Goal: Transaction & Acquisition: Purchase product/service

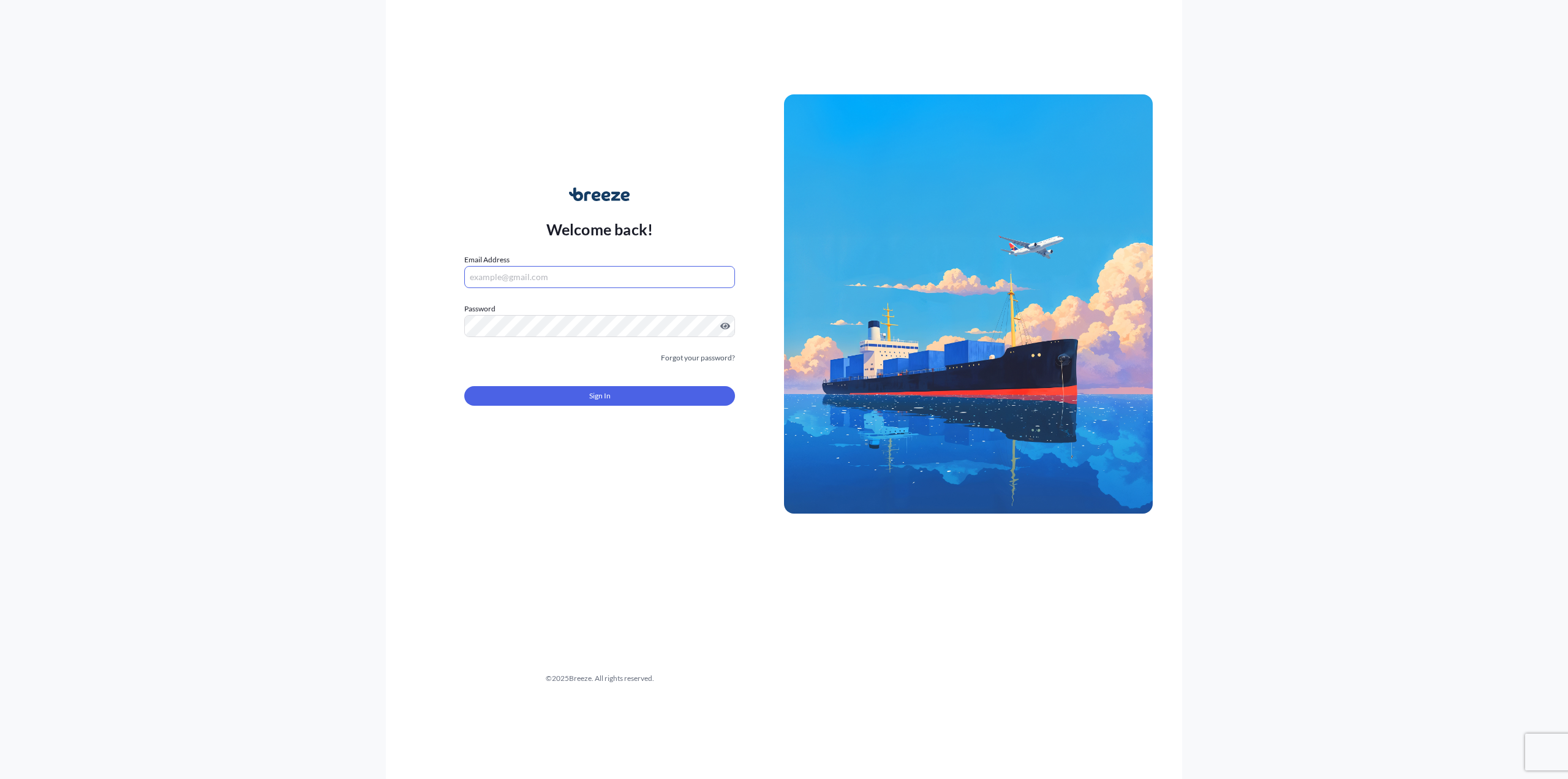
click at [515, 282] on input "Email Address" at bounding box center [600, 277] width 271 height 22
type input "[EMAIL_ADDRESS][DOMAIN_NAME]"
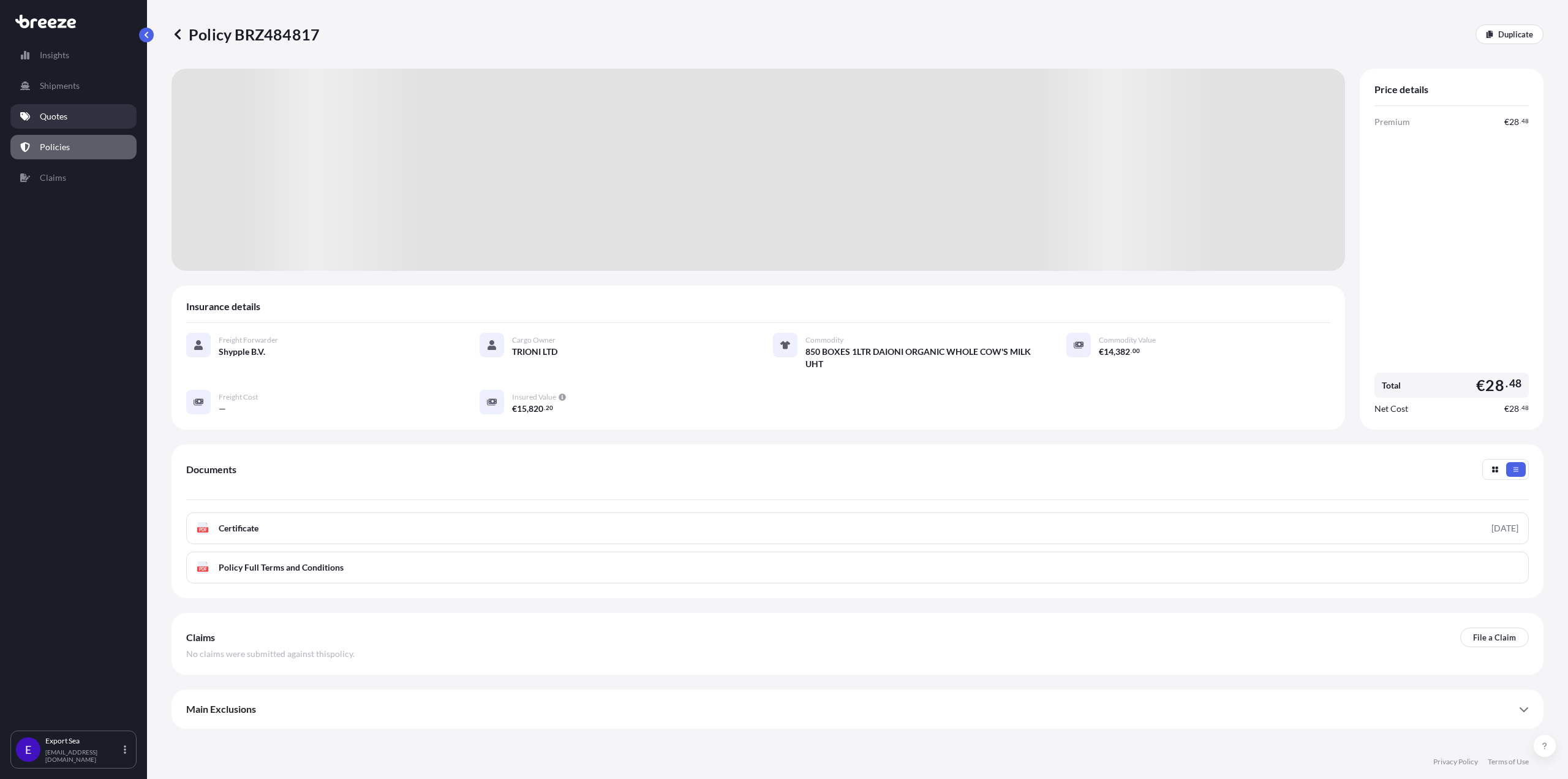
click at [64, 113] on p "Quotes" at bounding box center [53, 116] width 27 height 12
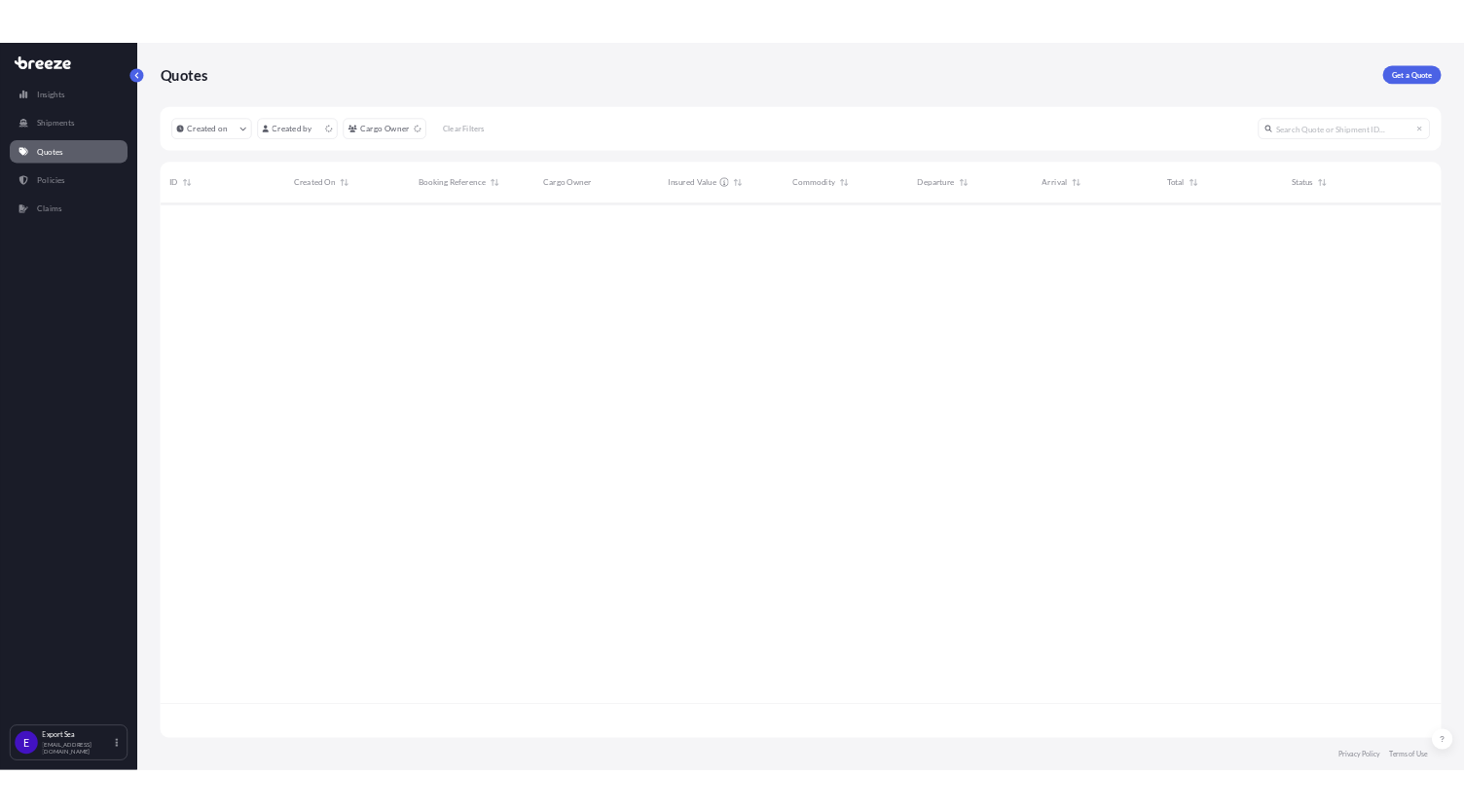
scroll to position [907, 2166]
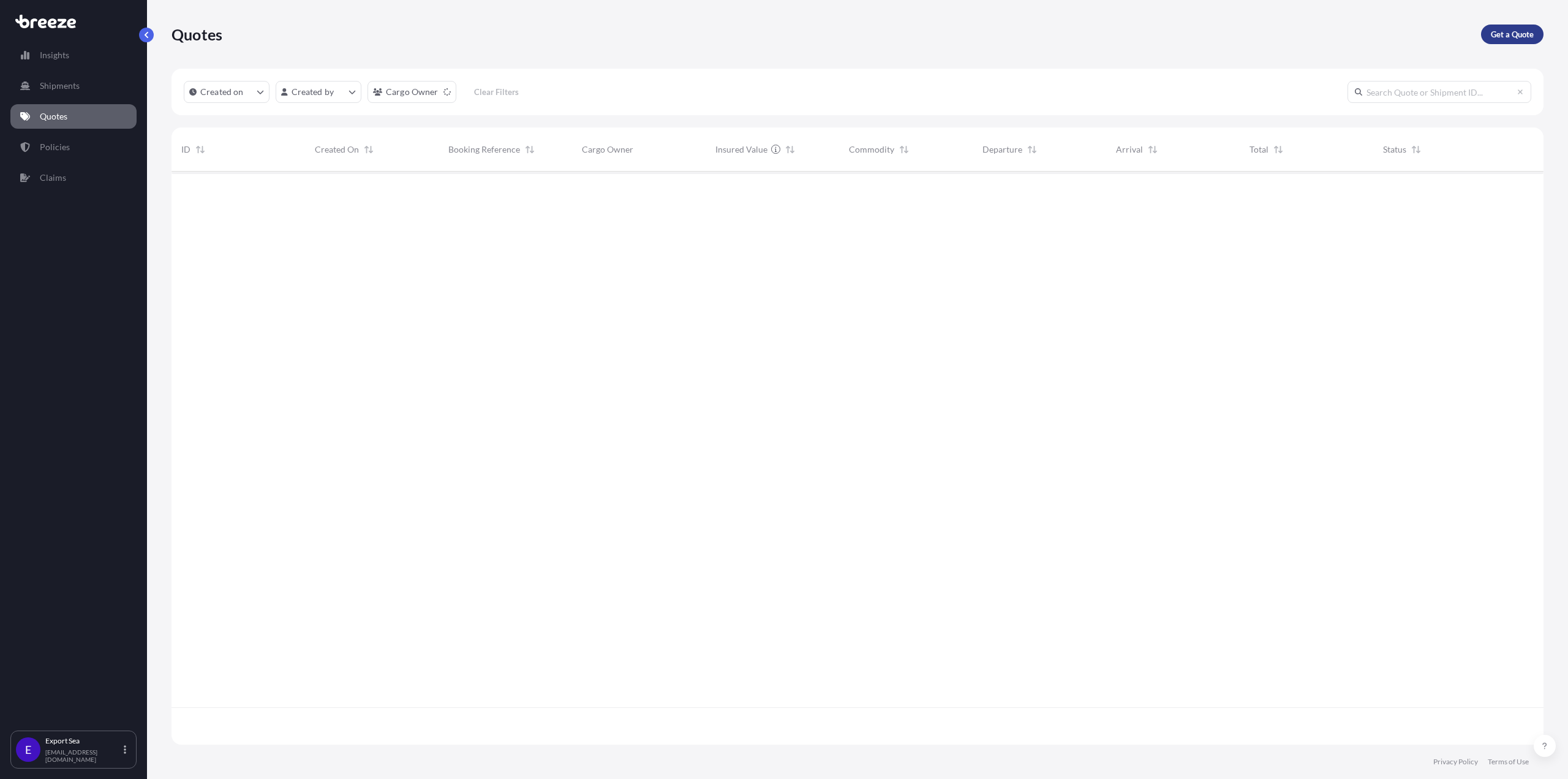
click at [1519, 36] on p "Get a Quote" at bounding box center [1512, 34] width 43 height 12
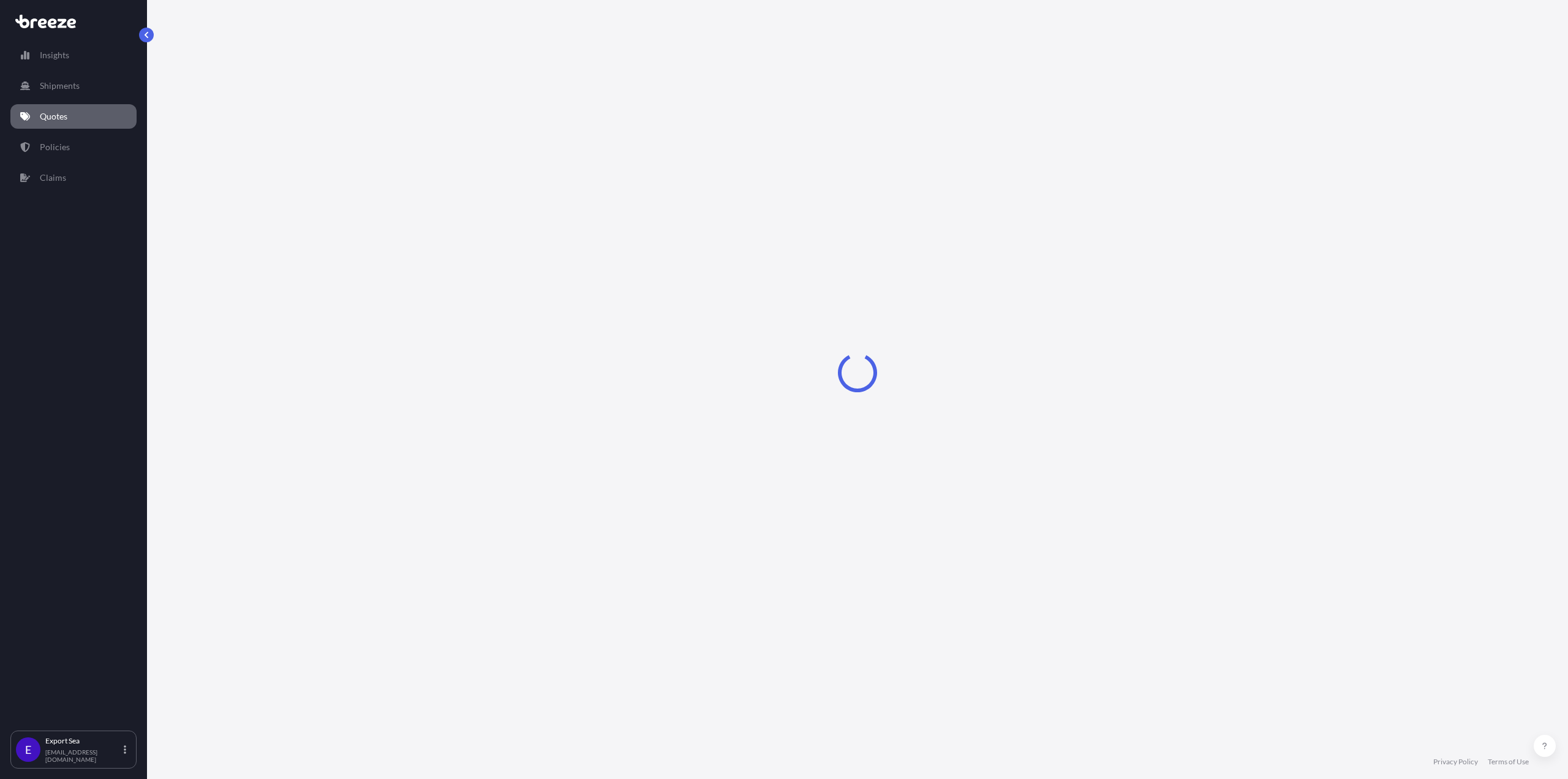
select select "Sea"
select select "1"
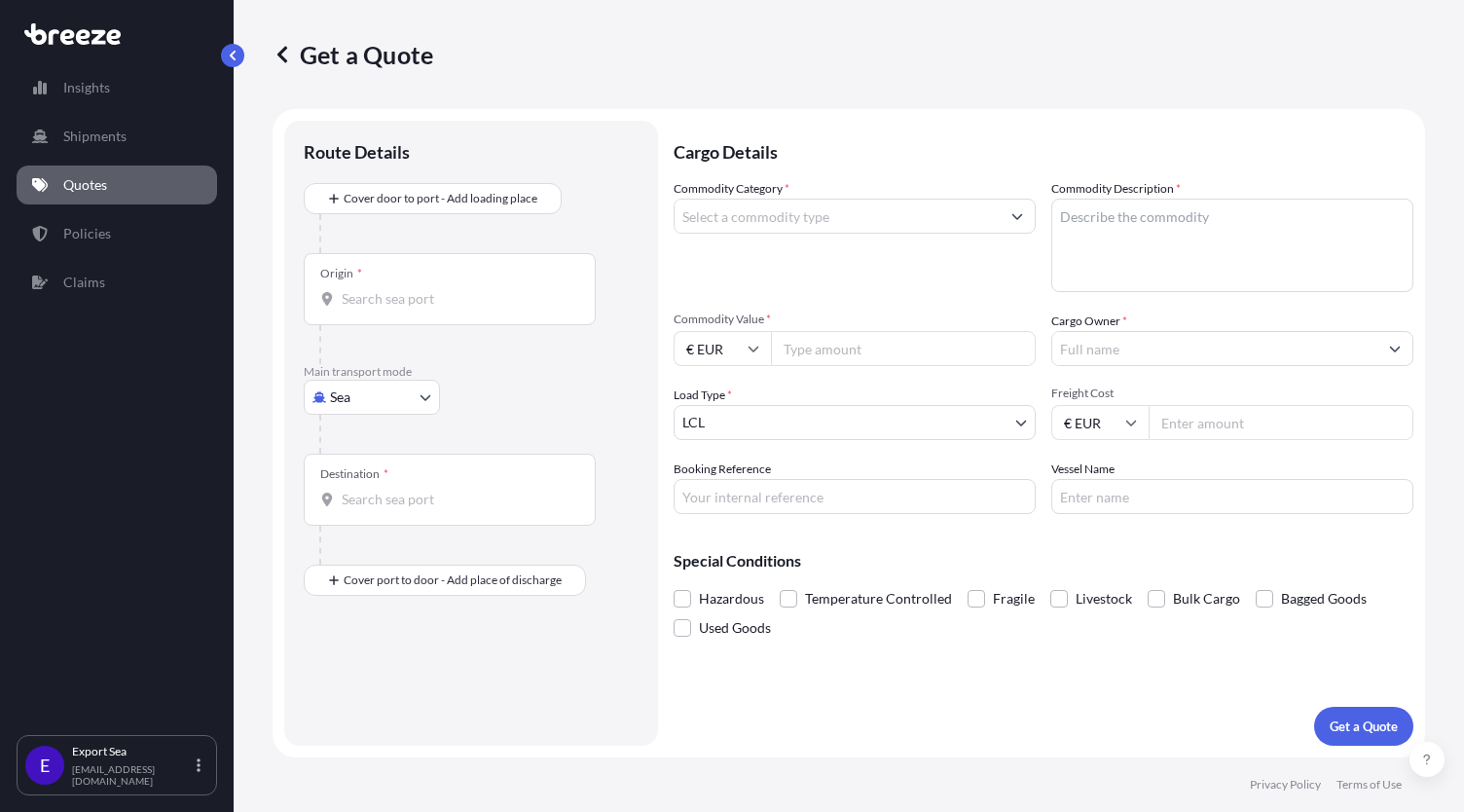
click at [379, 292] on input "Origin *" at bounding box center [456, 299] width 230 height 20
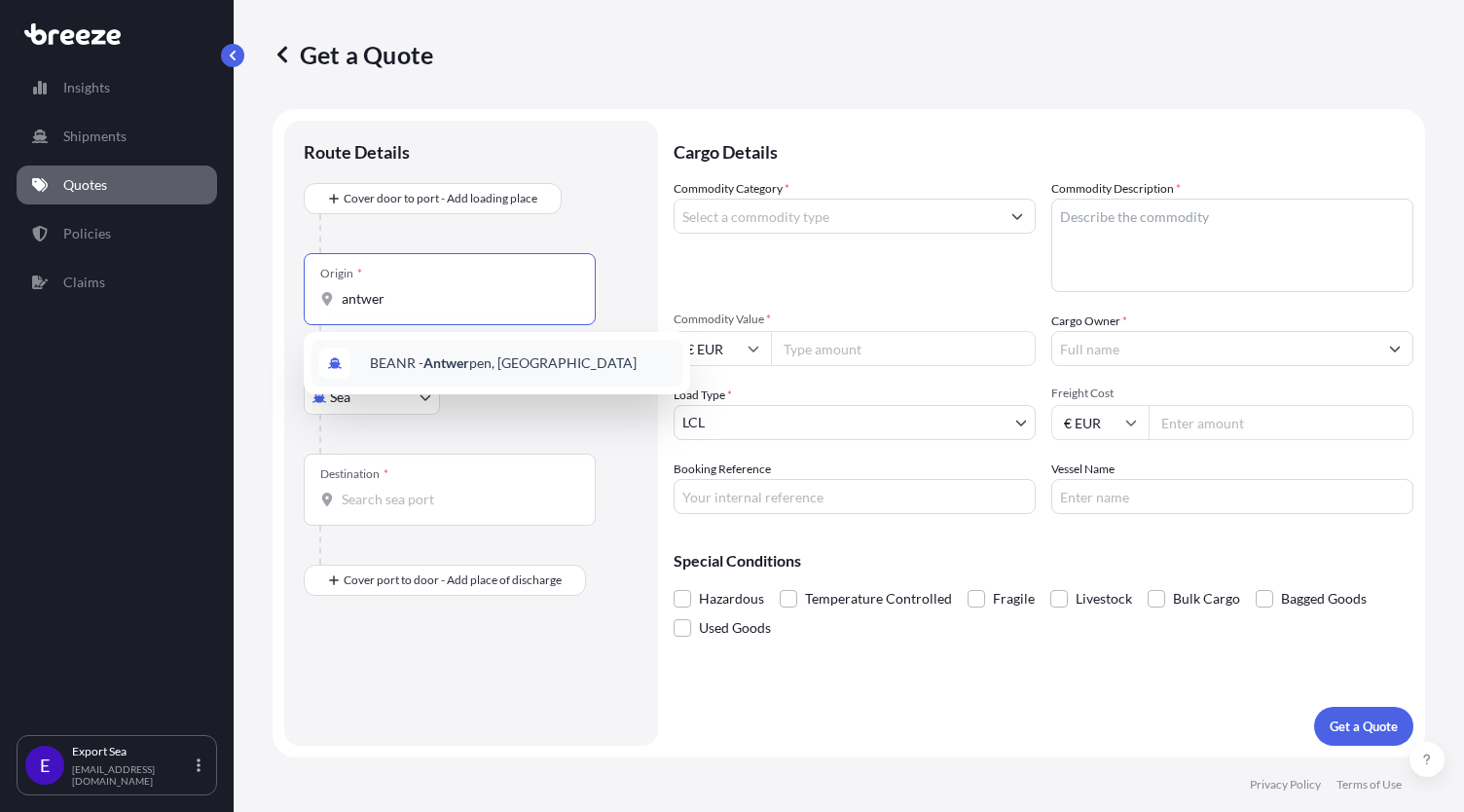
click at [394, 361] on span "BEANR - Antwer pen, [GEOGRAPHIC_DATA]" at bounding box center [504, 364] width 267 height 20
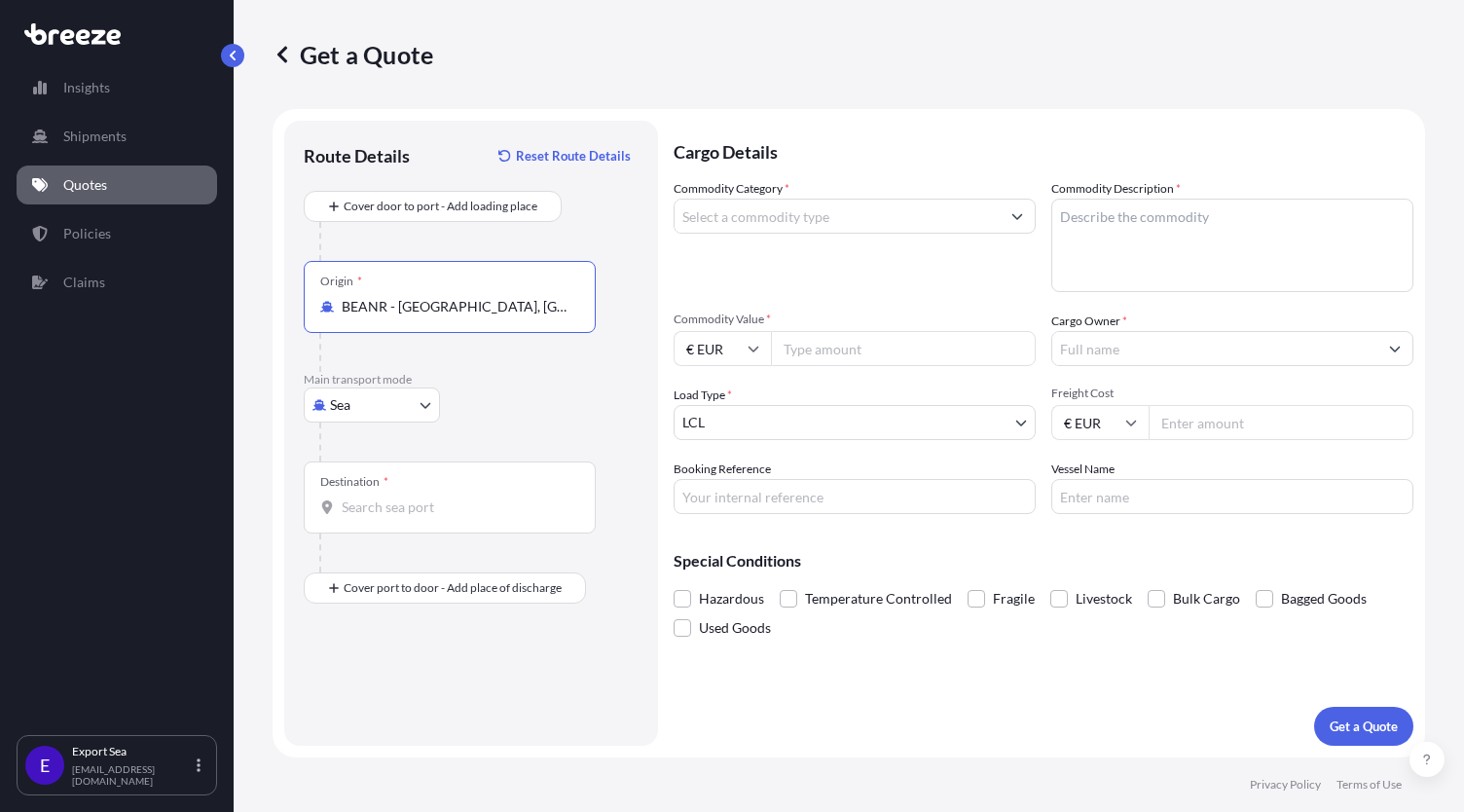
type input "BEANR - [GEOGRAPHIC_DATA], [GEOGRAPHIC_DATA]"
click at [351, 510] on input "Destination *" at bounding box center [456, 508] width 230 height 20
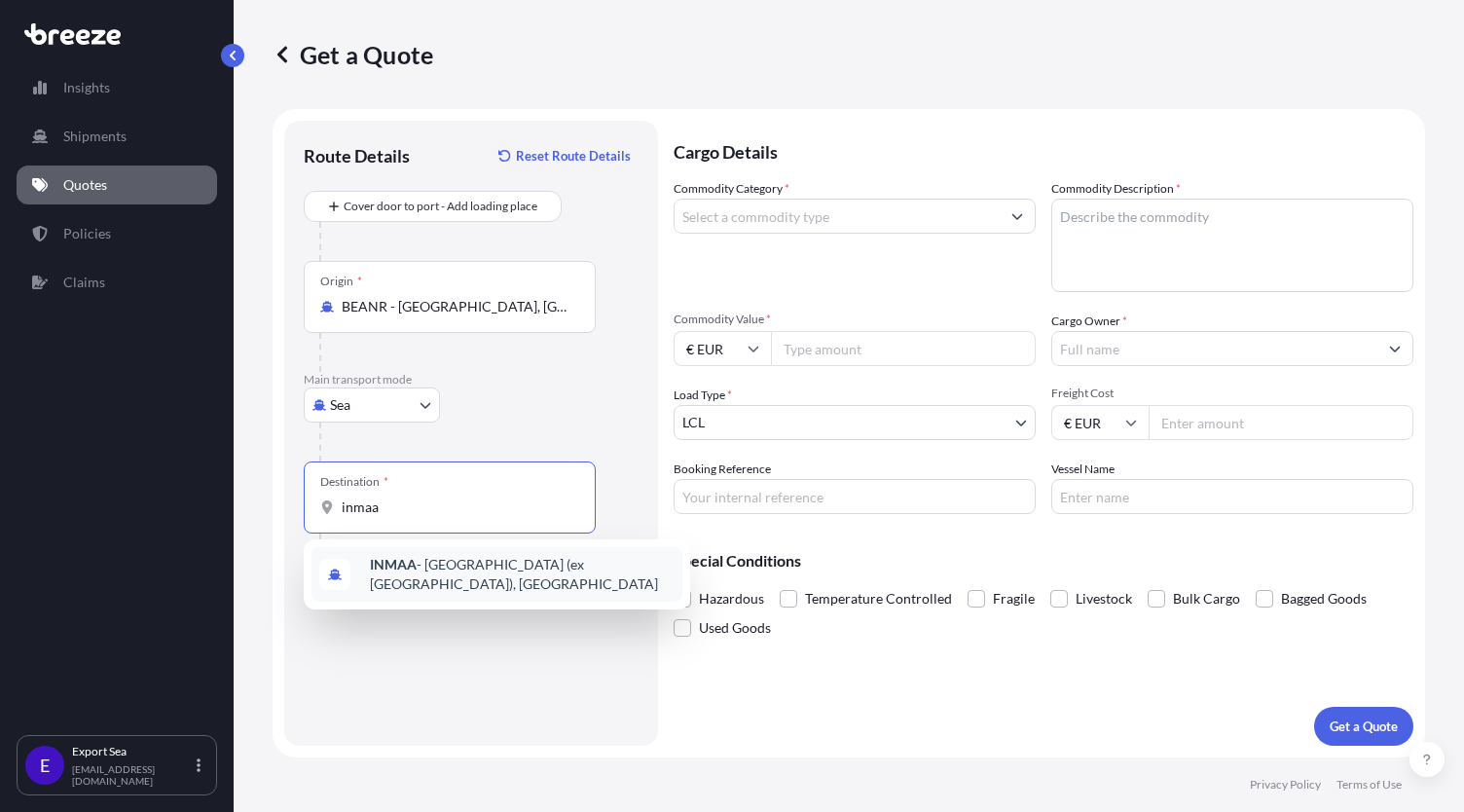
click at [417, 560] on span "INMAA - [GEOGRAPHIC_DATA] (ex [GEOGRAPHIC_DATA]), [GEOGRAPHIC_DATA]" at bounding box center [523, 574] width 305 height 39
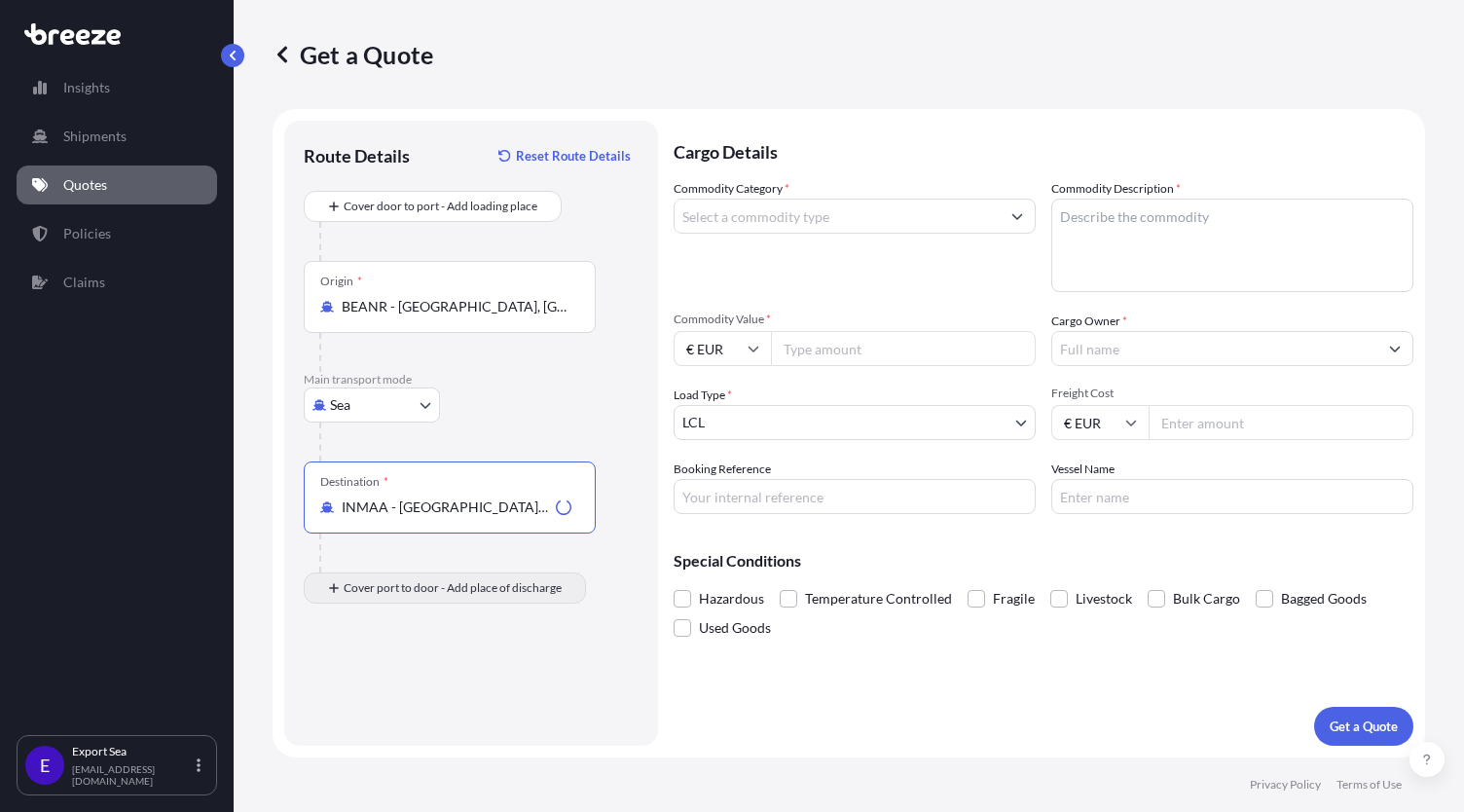
type input "INMAA - [GEOGRAPHIC_DATA] (ex [GEOGRAPHIC_DATA]), [GEOGRAPHIC_DATA]"
click at [398, 686] on input "Place of Discharge" at bounding box center [456, 692] width 230 height 20
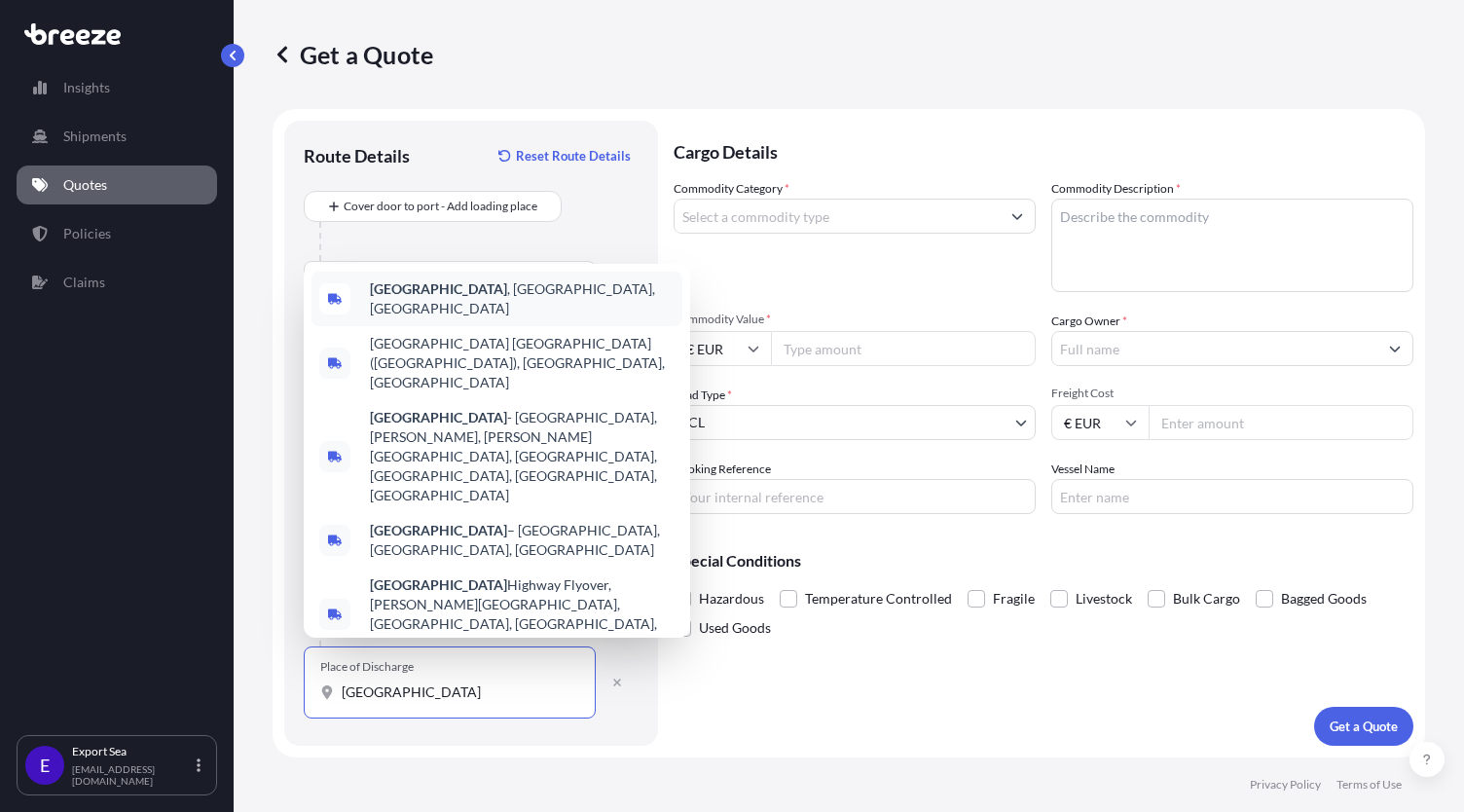
click at [507, 318] on span "[GEOGRAPHIC_DATA] , [GEOGRAPHIC_DATA], [GEOGRAPHIC_DATA]" at bounding box center [523, 298] width 305 height 39
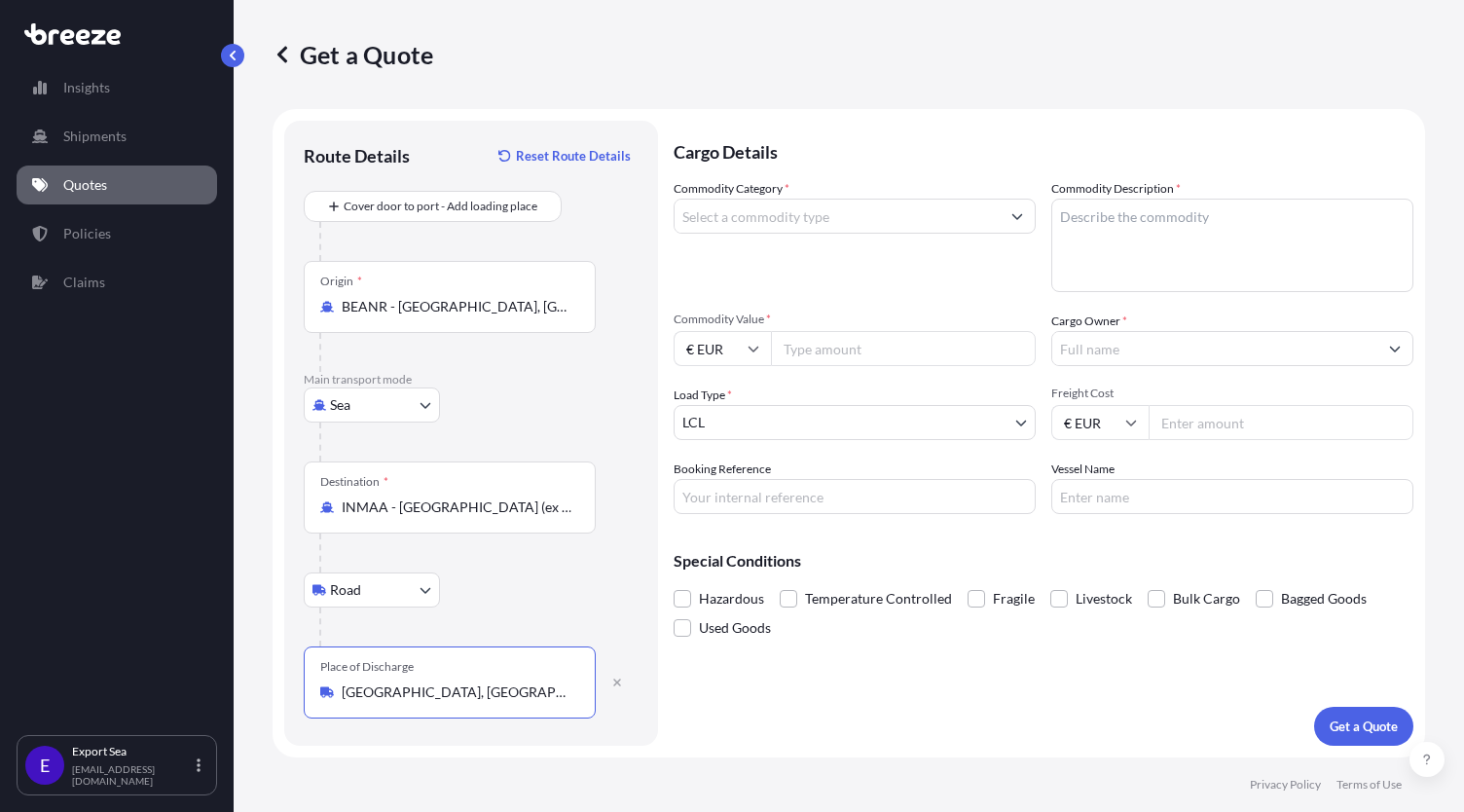
type input "[GEOGRAPHIC_DATA], [GEOGRAPHIC_DATA], [GEOGRAPHIC_DATA]"
click at [792, 213] on input "Commodity Category *" at bounding box center [837, 215] width 325 height 35
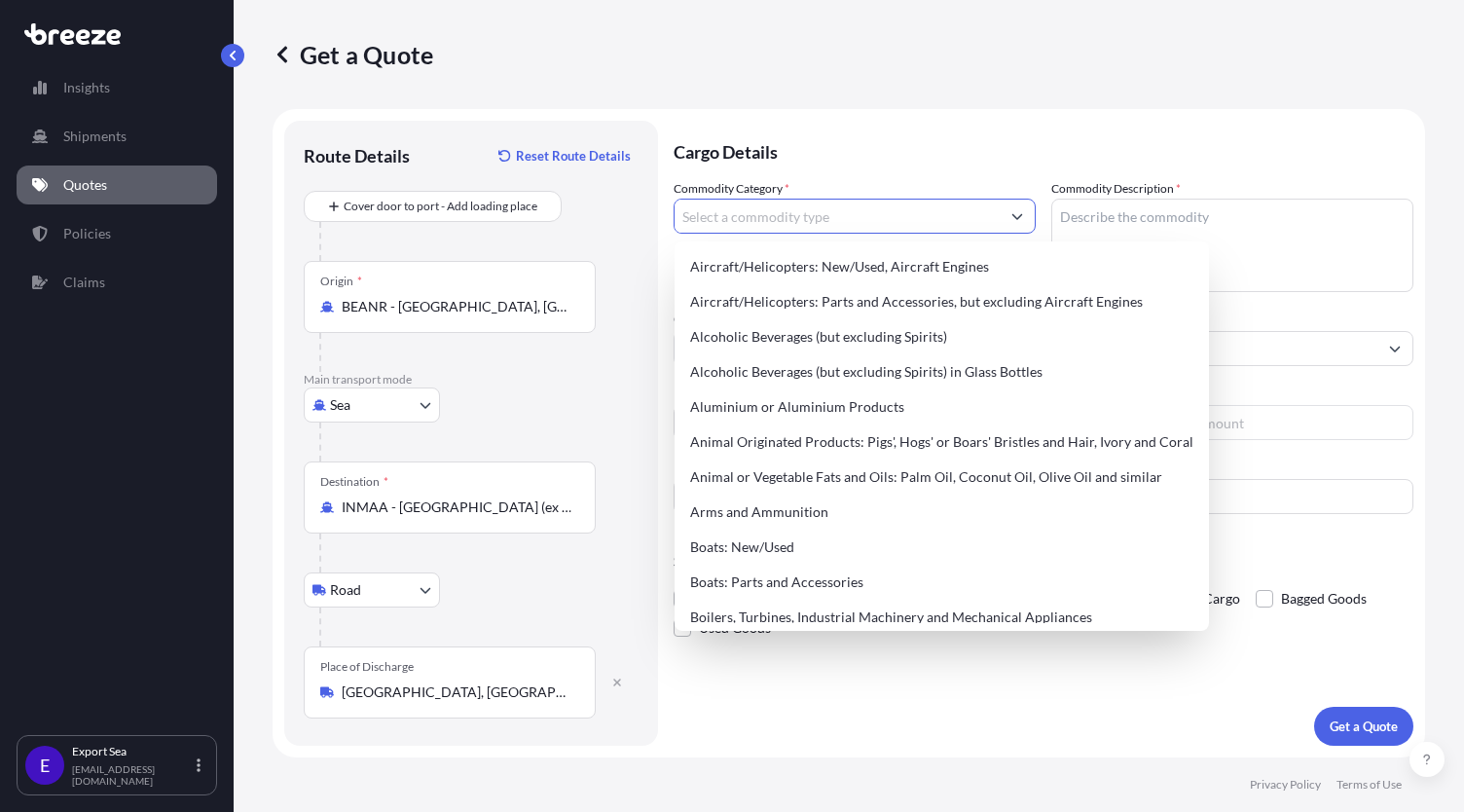
click at [828, 203] on input "Commodity Category *" at bounding box center [837, 215] width 325 height 35
click at [768, 227] on input "Commodity Category *" at bounding box center [837, 215] width 325 height 35
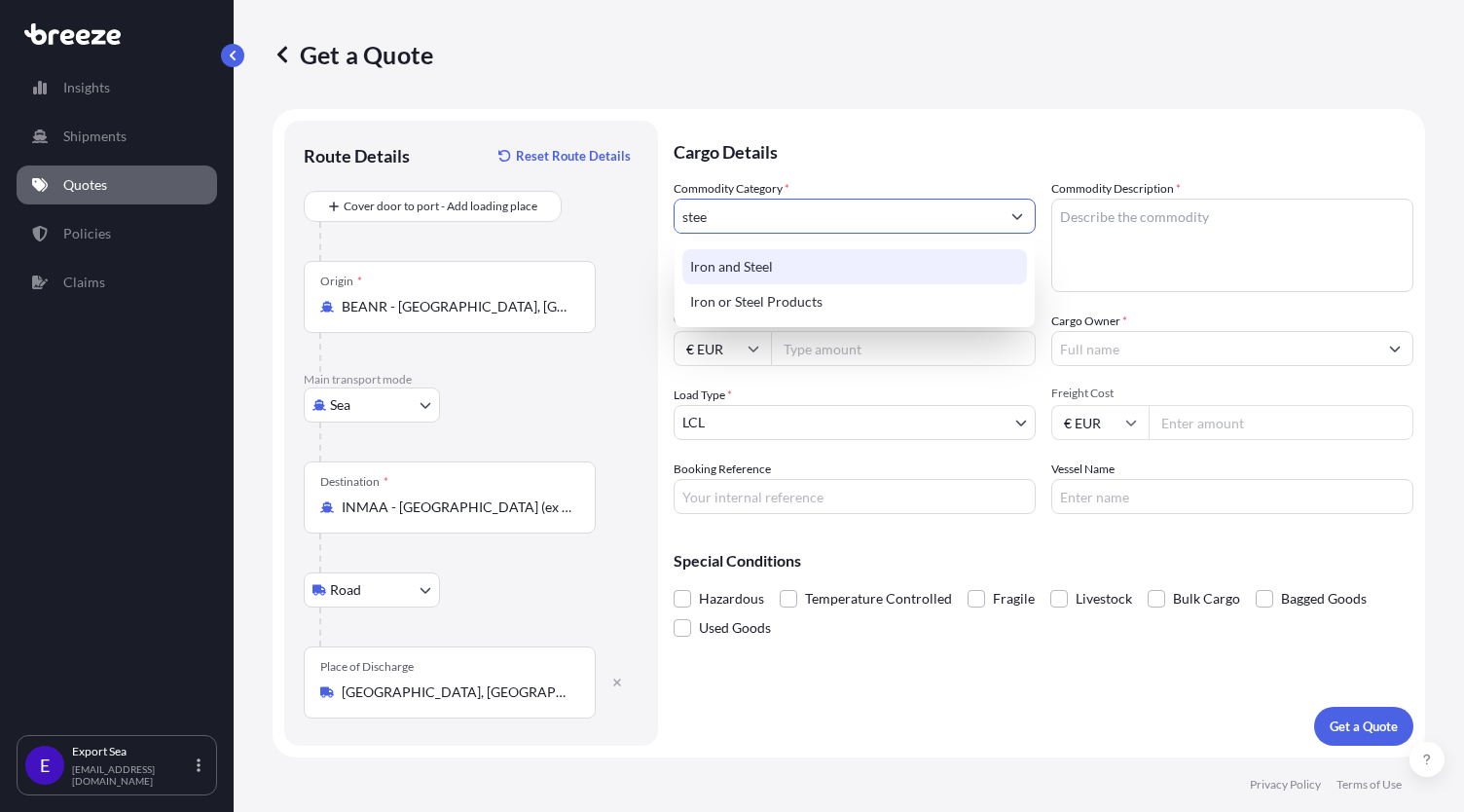
drag, startPoint x: 734, startPoint y: 207, endPoint x: 361, endPoint y: 217, distance: 373.1
click at [372, 217] on form "Route Details Reset Route Details Cover door to port - Add loading place Place …" at bounding box center [849, 433] width 1153 height 648
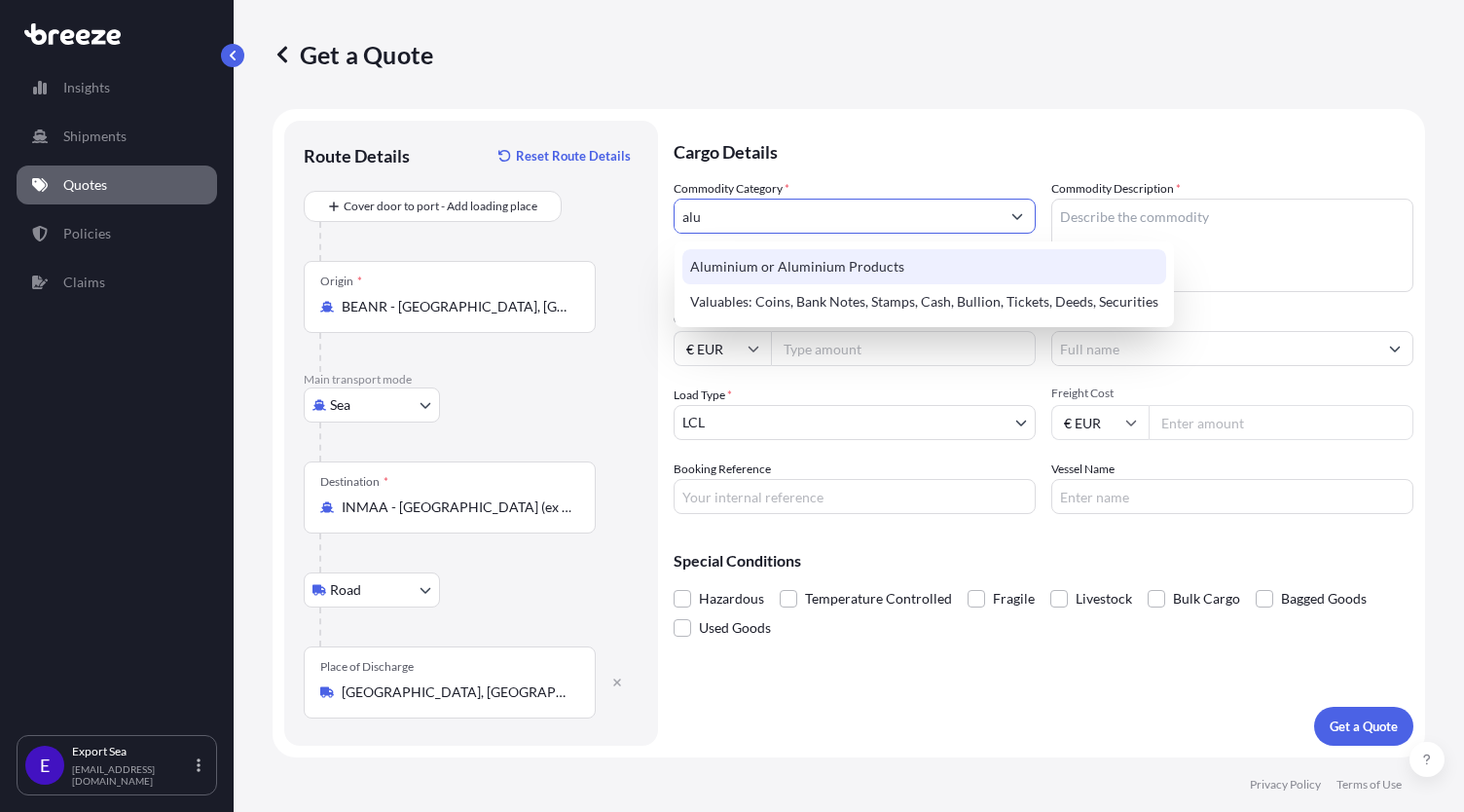
click at [700, 262] on div "Aluminium or Aluminium Products" at bounding box center [925, 266] width 484 height 35
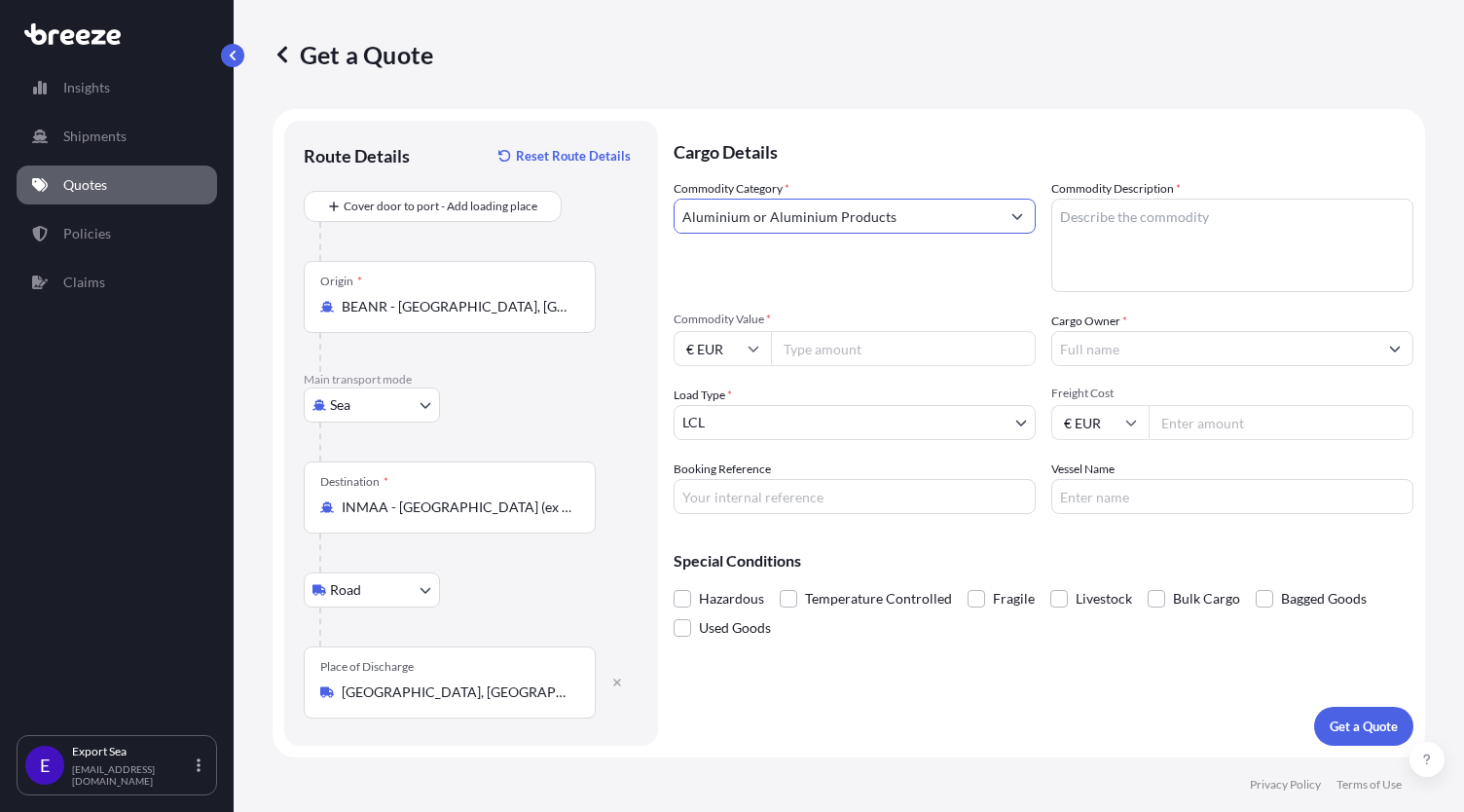
type input "Aluminium or Aluminium Products"
click at [1160, 213] on textarea "Commodity Description *" at bounding box center [1233, 245] width 363 height 94
type textarea "alu round bars"
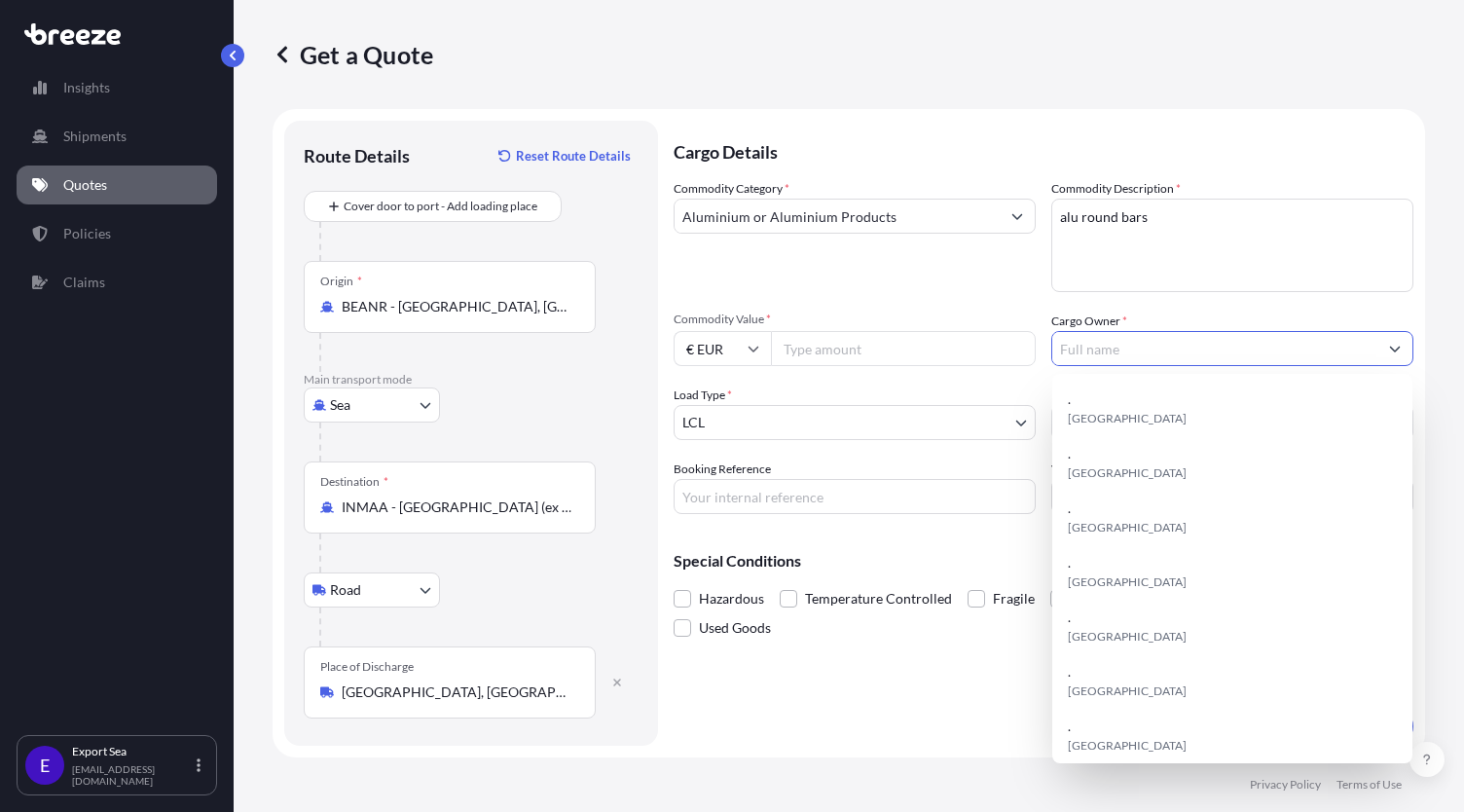
click at [1110, 355] on input "Cargo Owner *" at bounding box center [1215, 348] width 325 height 35
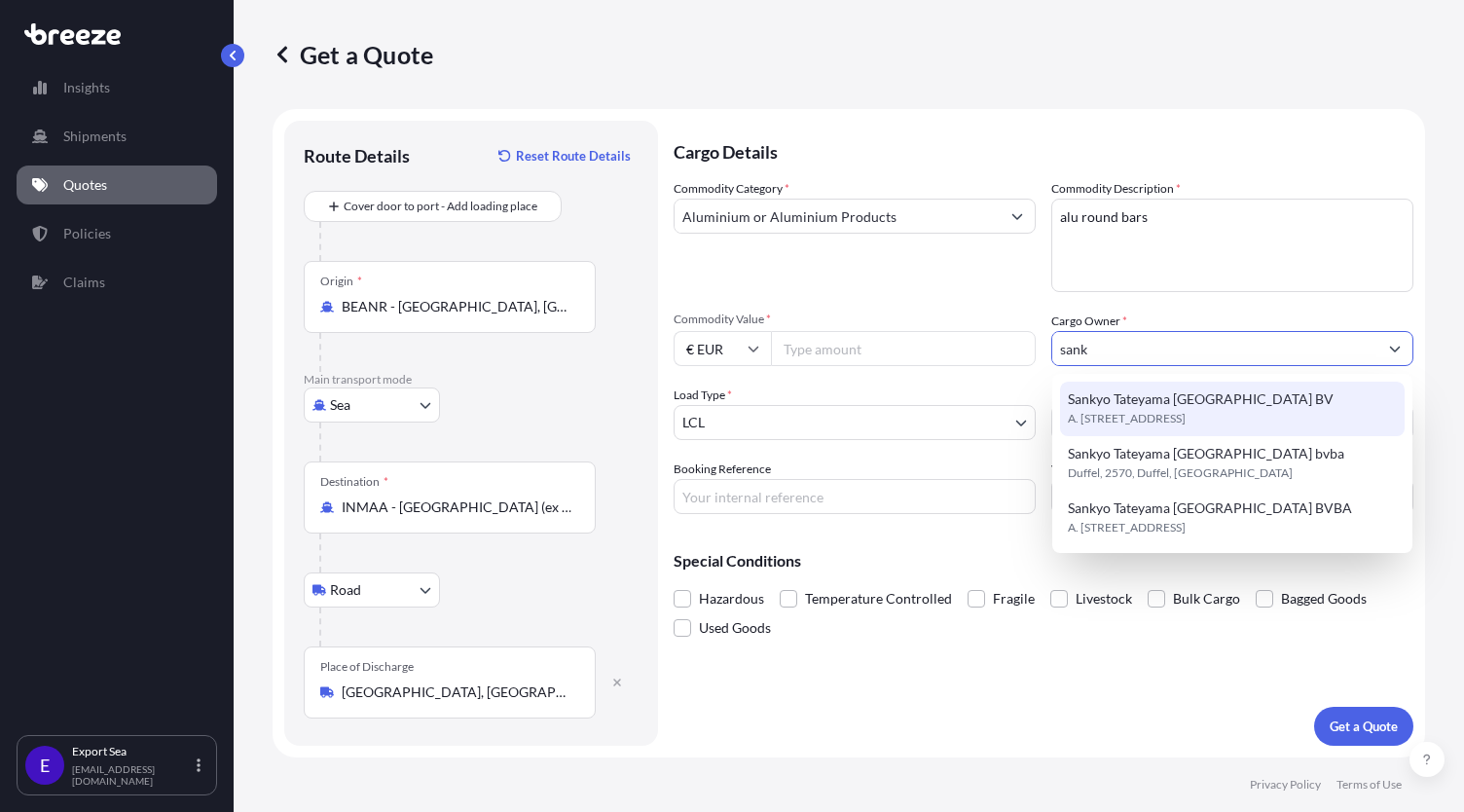
click at [1086, 400] on span "Sankyo Tateyama [GEOGRAPHIC_DATA] BV" at bounding box center [1200, 399] width 266 height 20
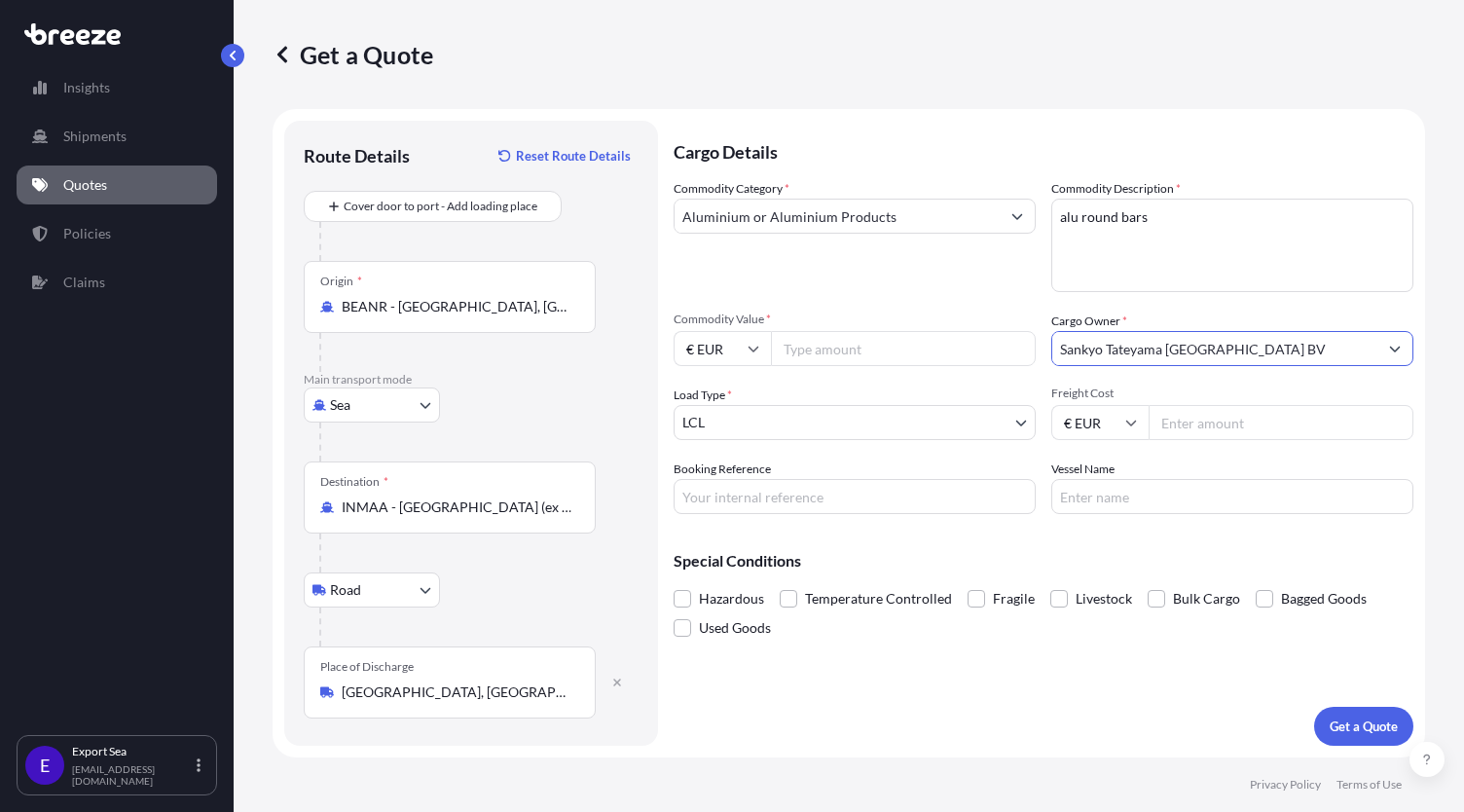
type input "Sankyo Tateyama [GEOGRAPHIC_DATA] BV"
click at [812, 344] on input "Commodity Value *" at bounding box center [904, 348] width 265 height 35
click at [846, 358] on input "Commodity Value *" at bounding box center [904, 348] width 265 height 35
paste input "27.69"
type input "27.69"
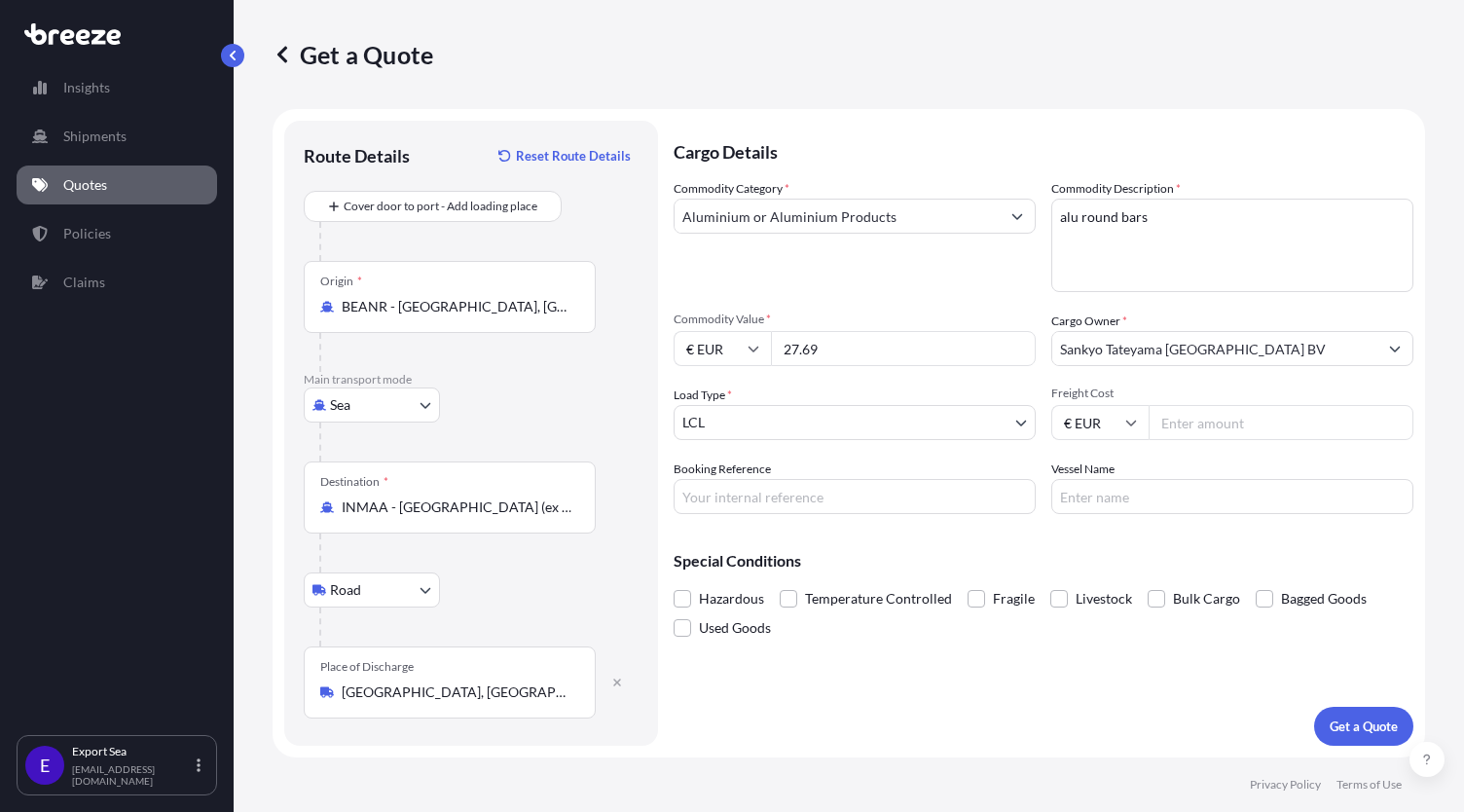
drag, startPoint x: 836, startPoint y: 350, endPoint x: 689, endPoint y: 338, distance: 147.5
click at [689, 338] on div "€ EUR 27.69" at bounding box center [854, 348] width 363 height 35
click at [891, 349] on input "27.69" at bounding box center [904, 348] width 265 height 35
type input "27687.20"
click at [978, 279] on div "Commodity Category * Aluminium or Aluminium Products" at bounding box center [854, 235] width 363 height 113
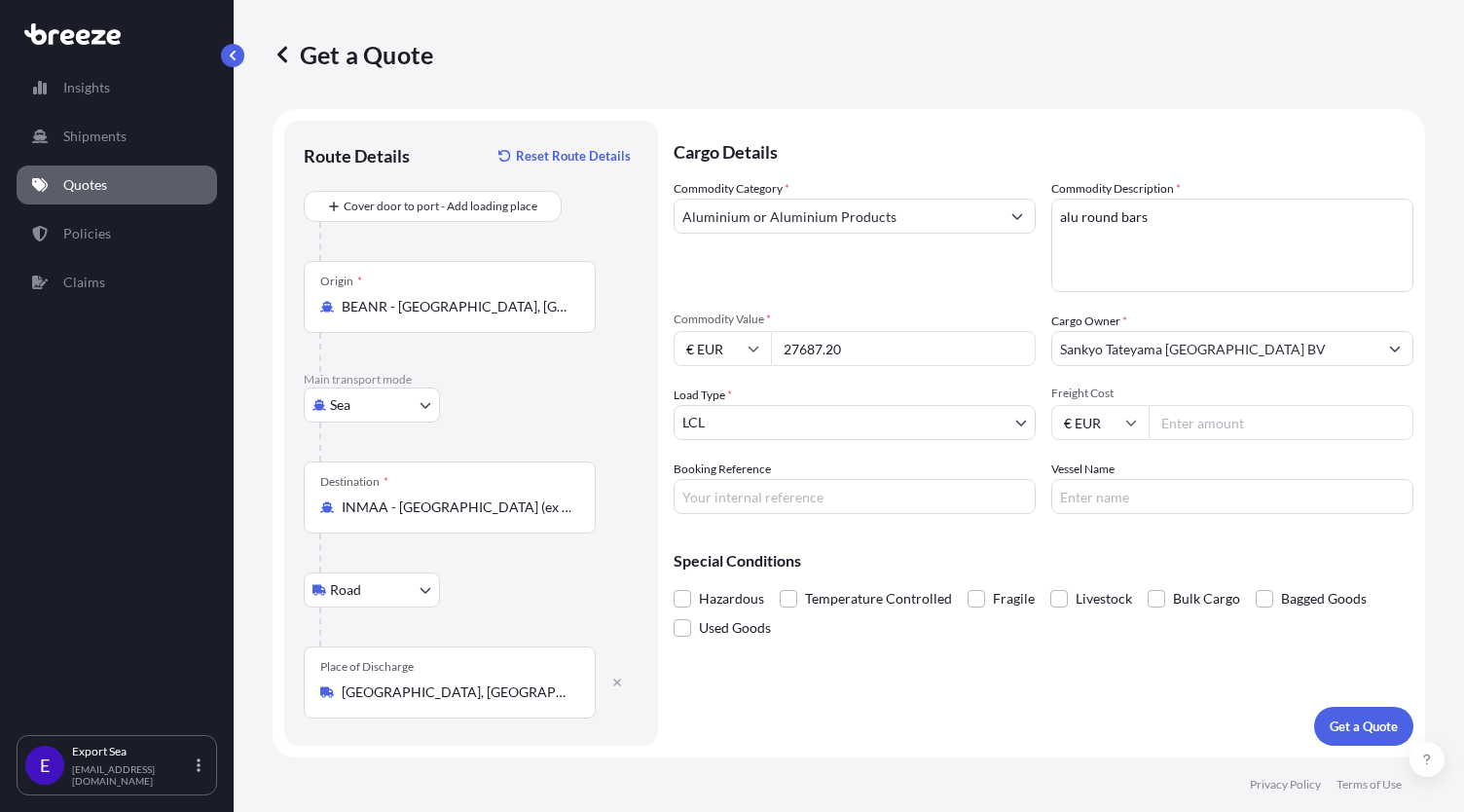
click at [1221, 421] on input "Freight Cost" at bounding box center [1281, 422] width 265 height 35
click at [1233, 431] on input "Freight Cost" at bounding box center [1281, 422] width 265 height 35
paste input "459.67"
type input "459.67"
click at [787, 505] on input "Booking Reference" at bounding box center [854, 496] width 363 height 35
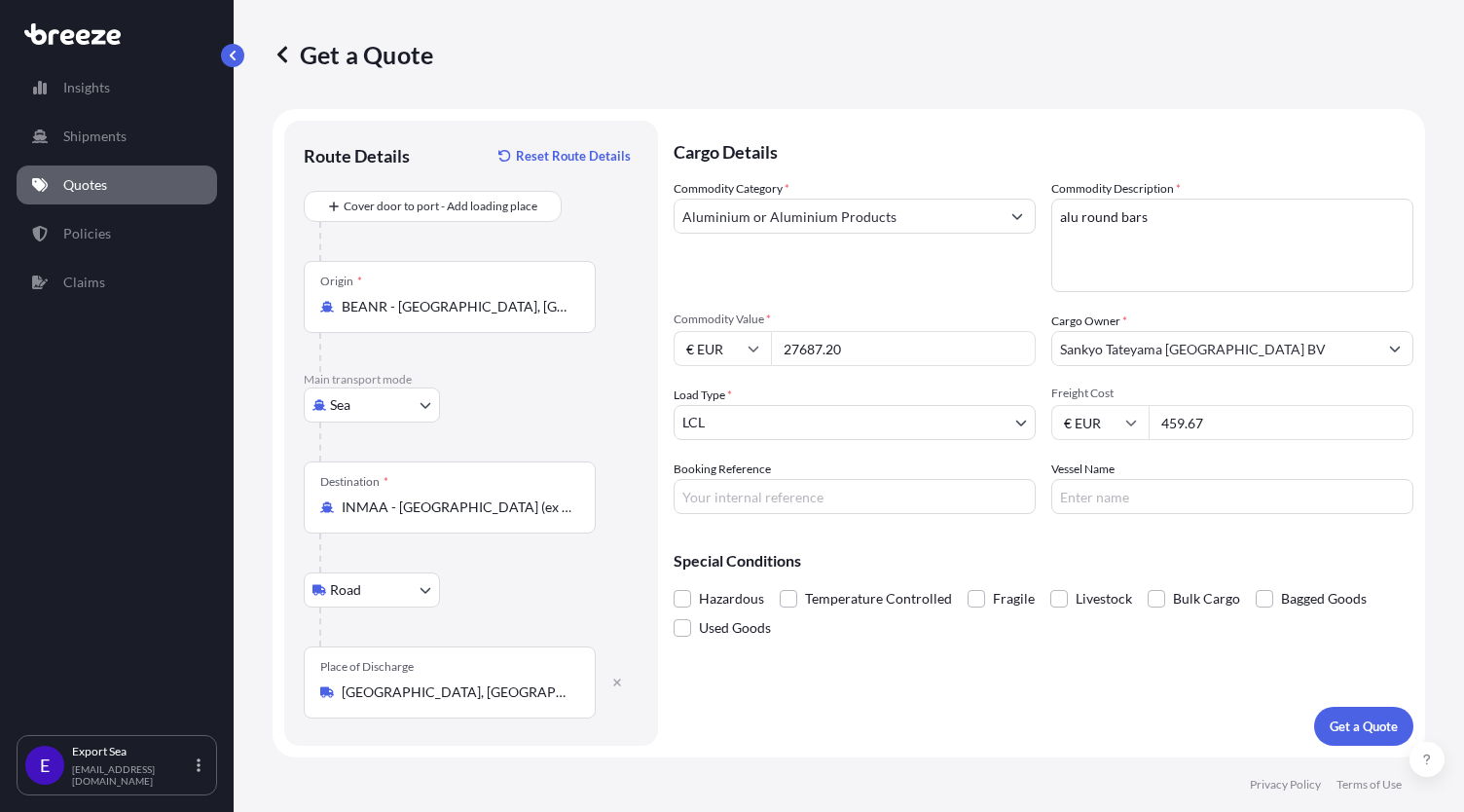
click at [945, 504] on input "Booking Reference" at bounding box center [854, 496] width 363 height 35
paste input "SF145261"
type input "SF145261"
click at [1071, 502] on input "Vessel Name" at bounding box center [1233, 496] width 363 height 35
click at [1120, 469] on div "Vessel Name" at bounding box center [1233, 486] width 363 height 54
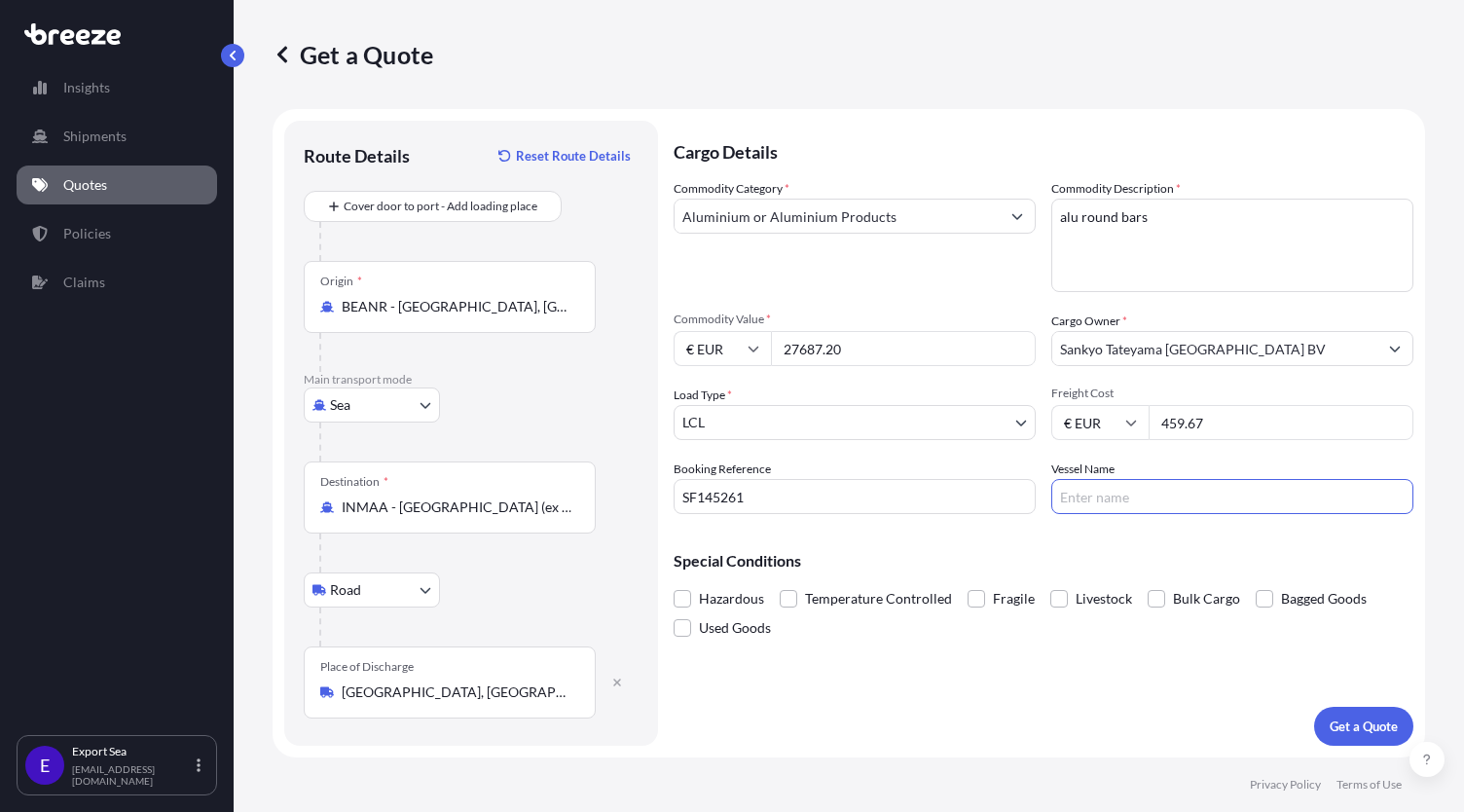
click at [1129, 492] on input "Vessel Name" at bounding box center [1233, 496] width 363 height 35
type input "maersk tukang"
click at [1124, 552] on div "Special Conditions Hazardous Temperature Controlled Fragile Livestock Bulk Carg…" at bounding box center [1043, 586] width 740 height 113
click at [1357, 735] on p "Get a Quote" at bounding box center [1363, 726] width 68 height 20
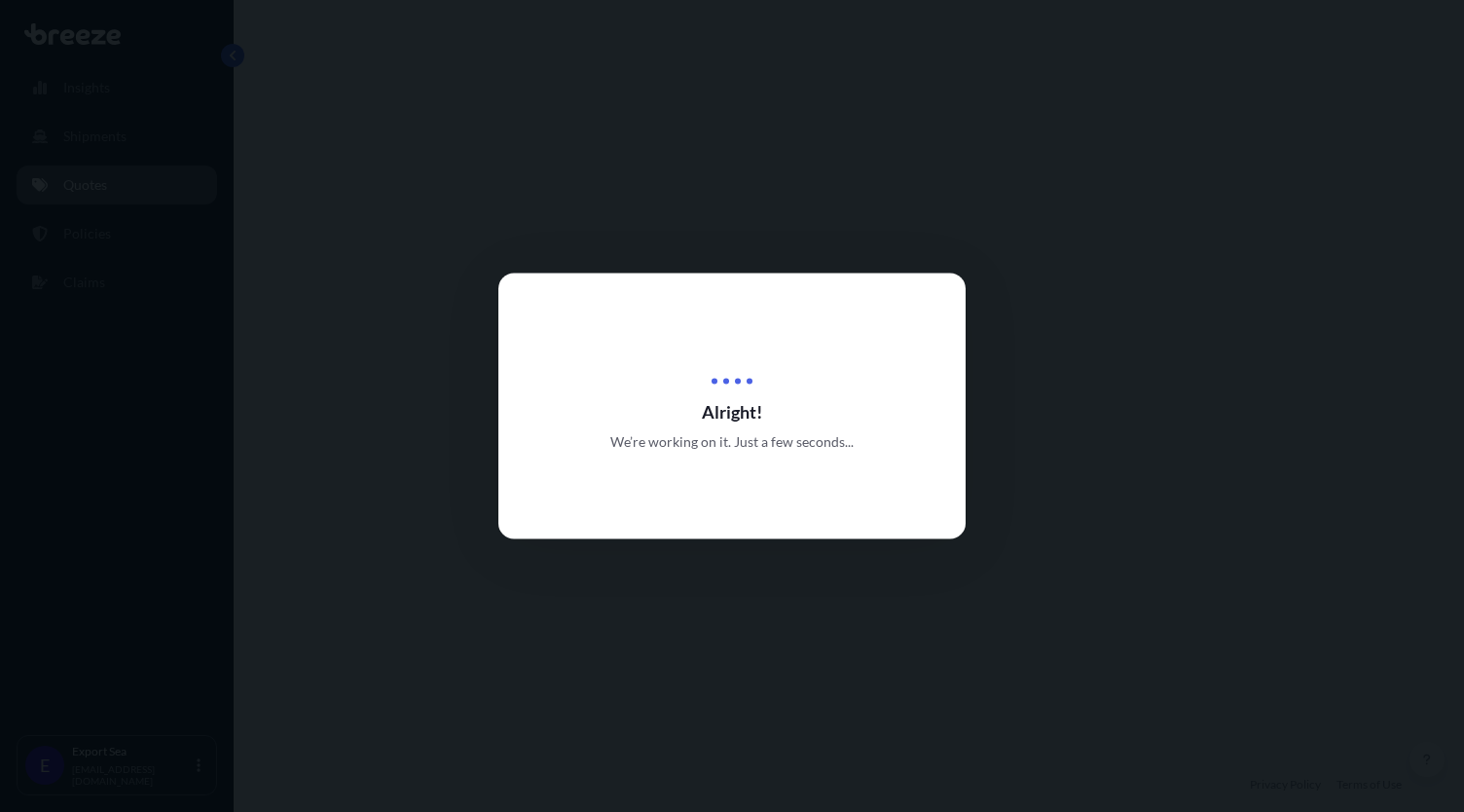
select select "Sea"
select select "Road"
select select "1"
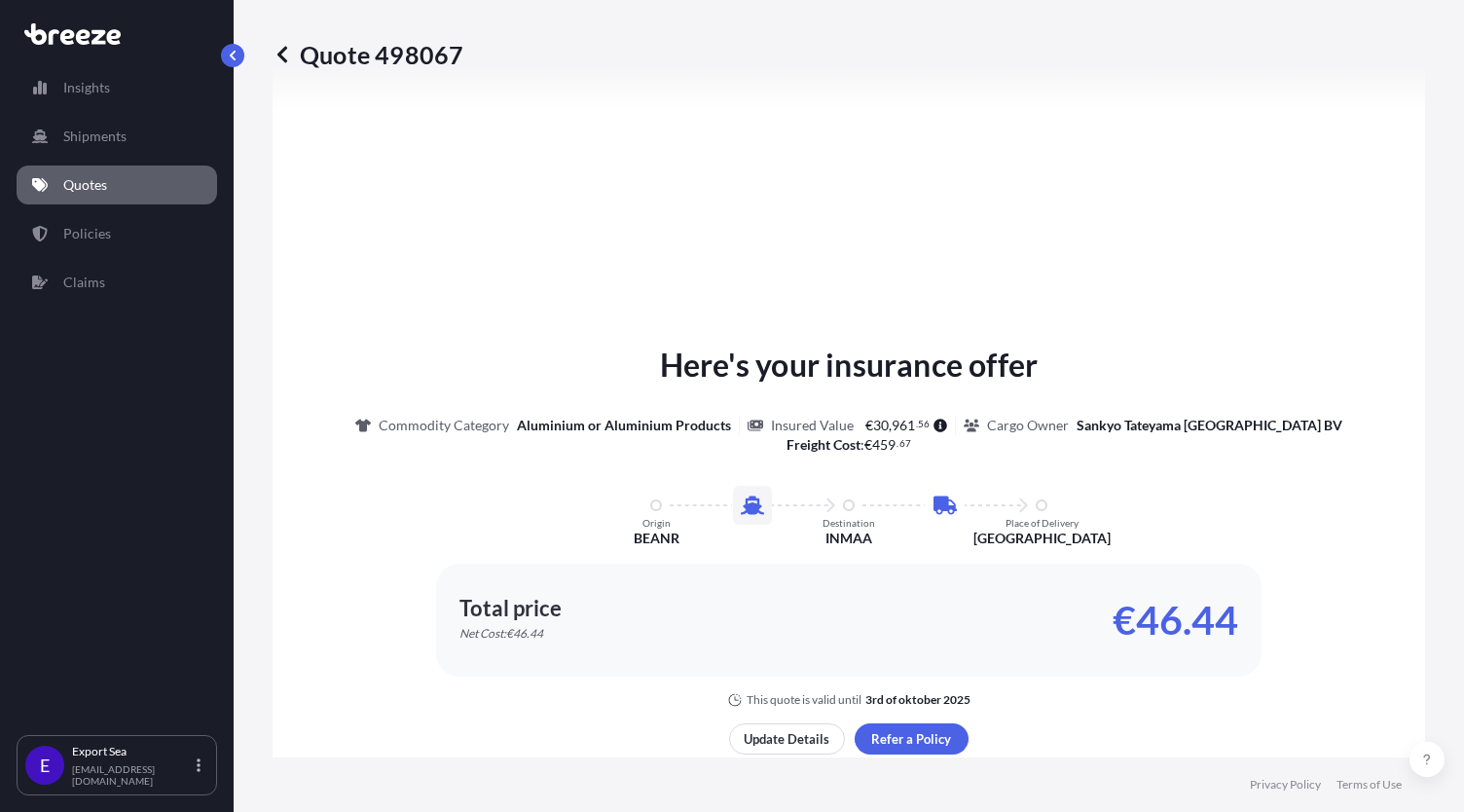
scroll to position [954, 0]
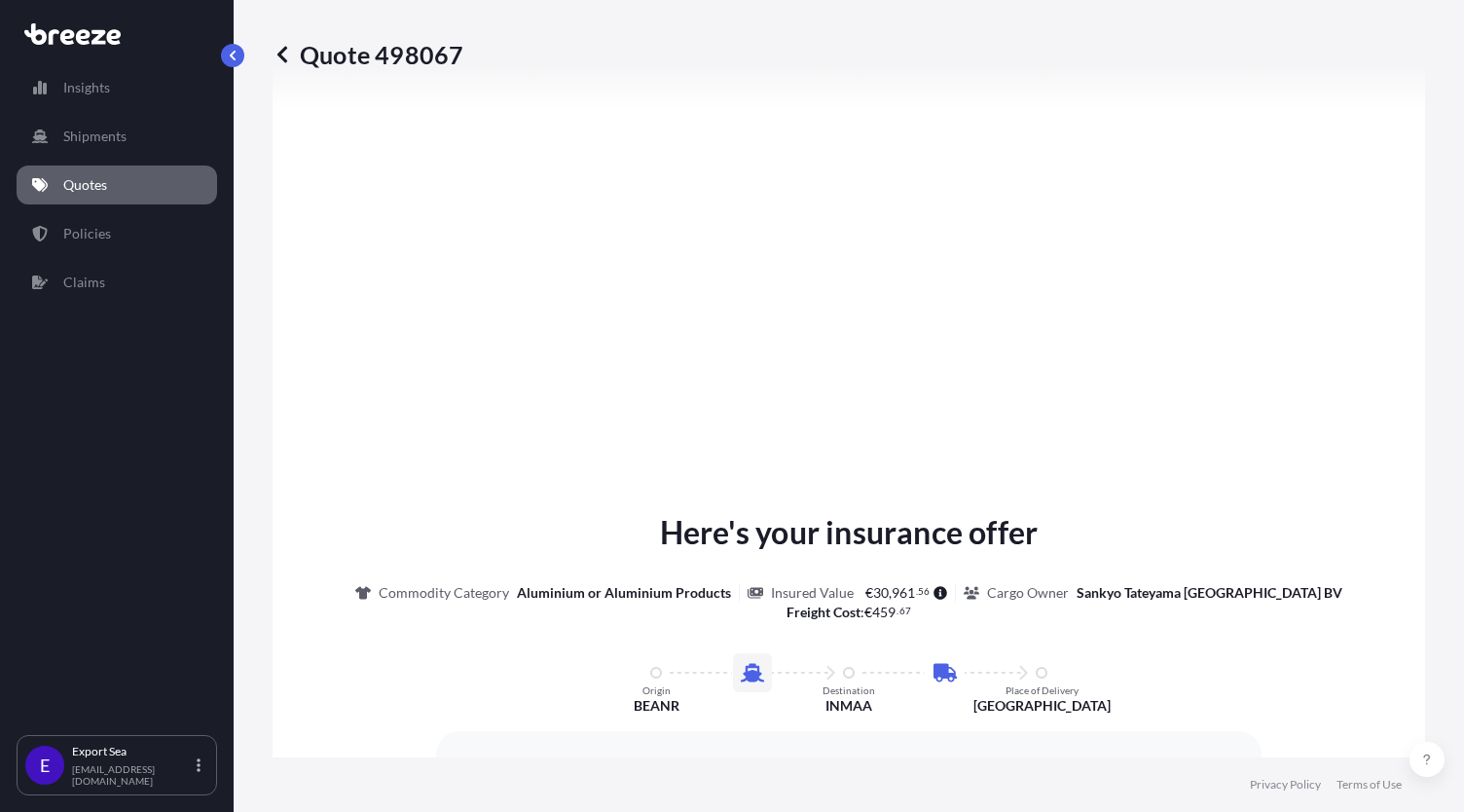
type input "A. [STREET_ADDRESS]"
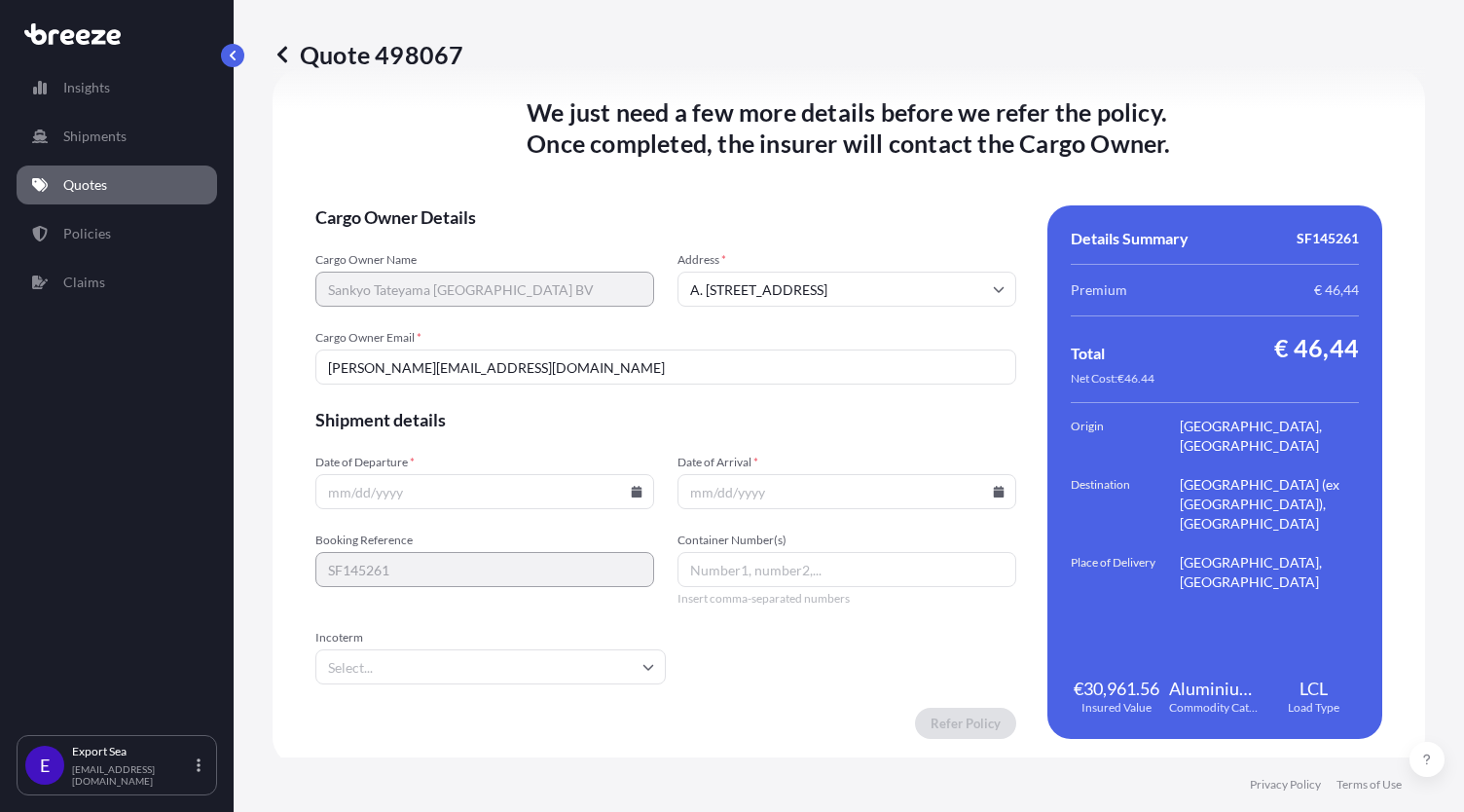
scroll to position [2617, 0]
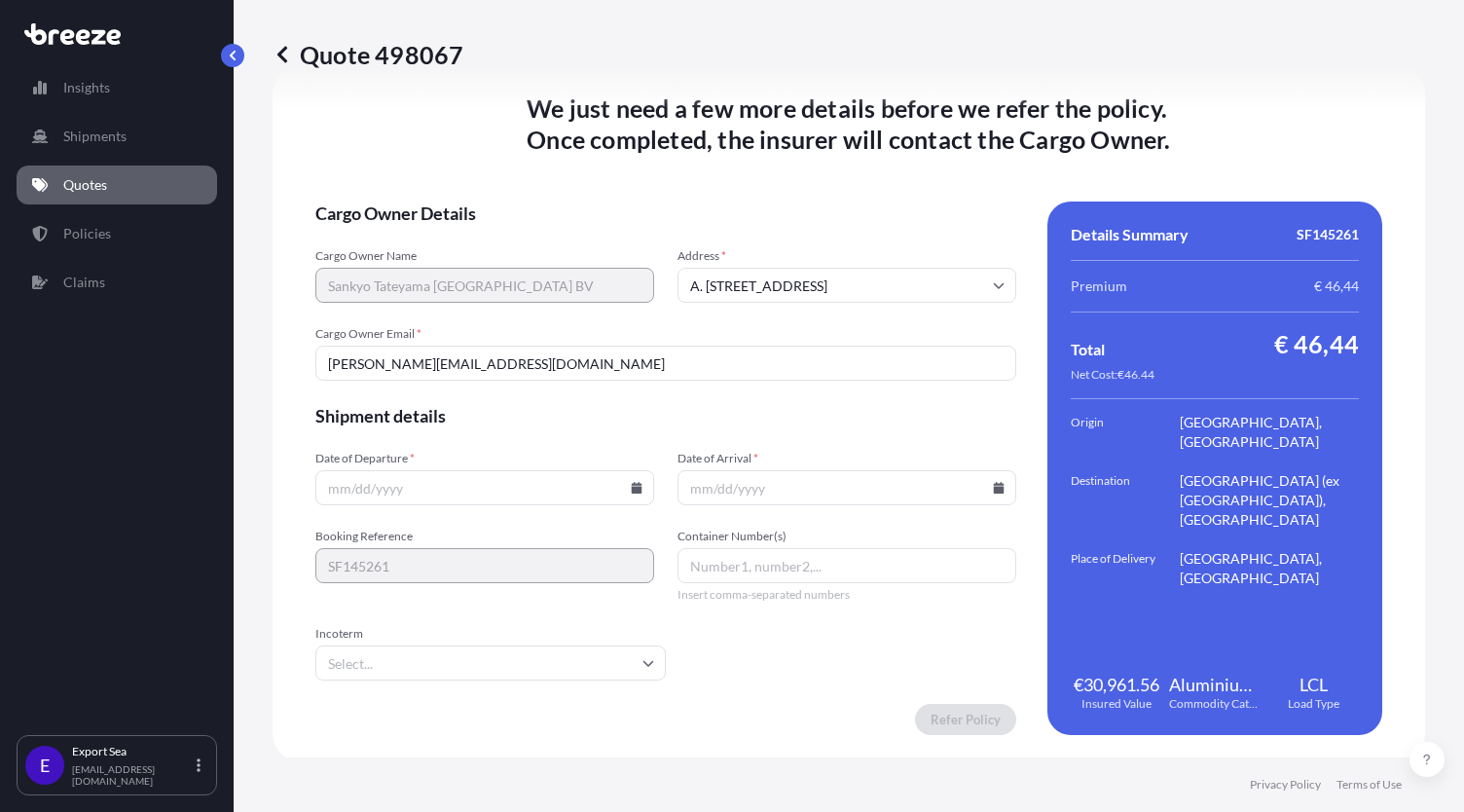
click at [632, 485] on icon at bounding box center [637, 488] width 11 height 12
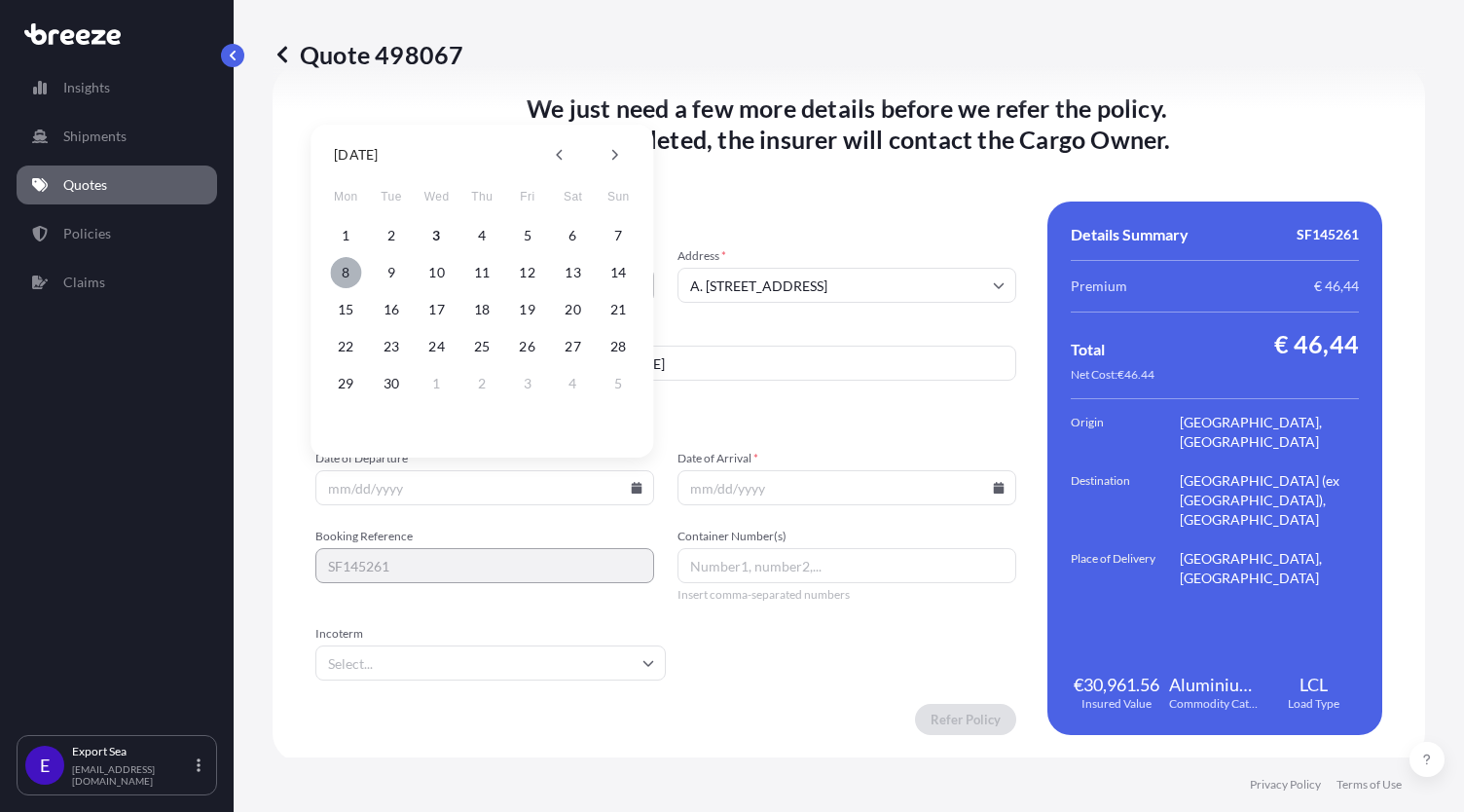
click at [345, 277] on button "8" at bounding box center [346, 273] width 32 height 32
type input "[DATE]"
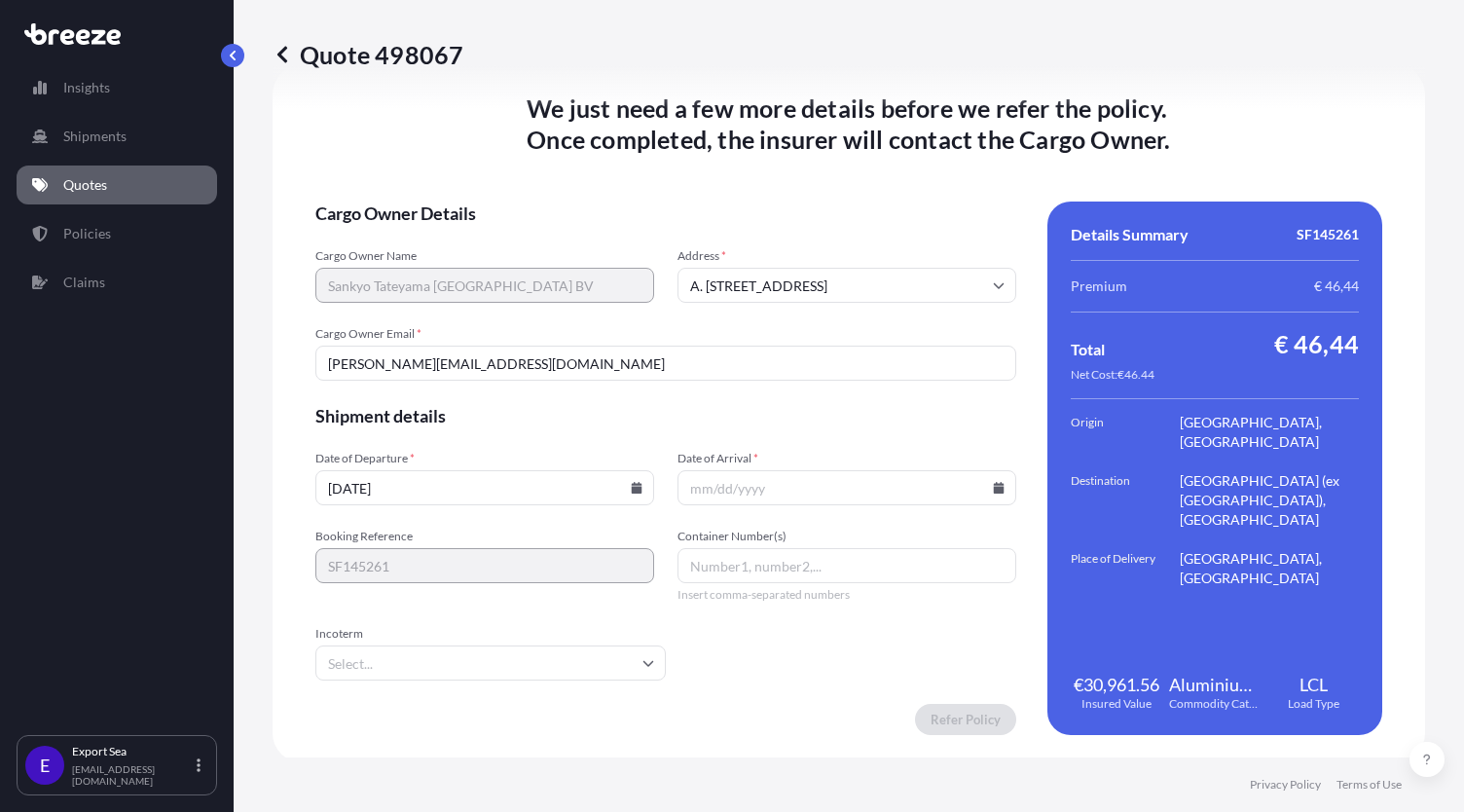
click at [994, 482] on icon at bounding box center [999, 488] width 11 height 12
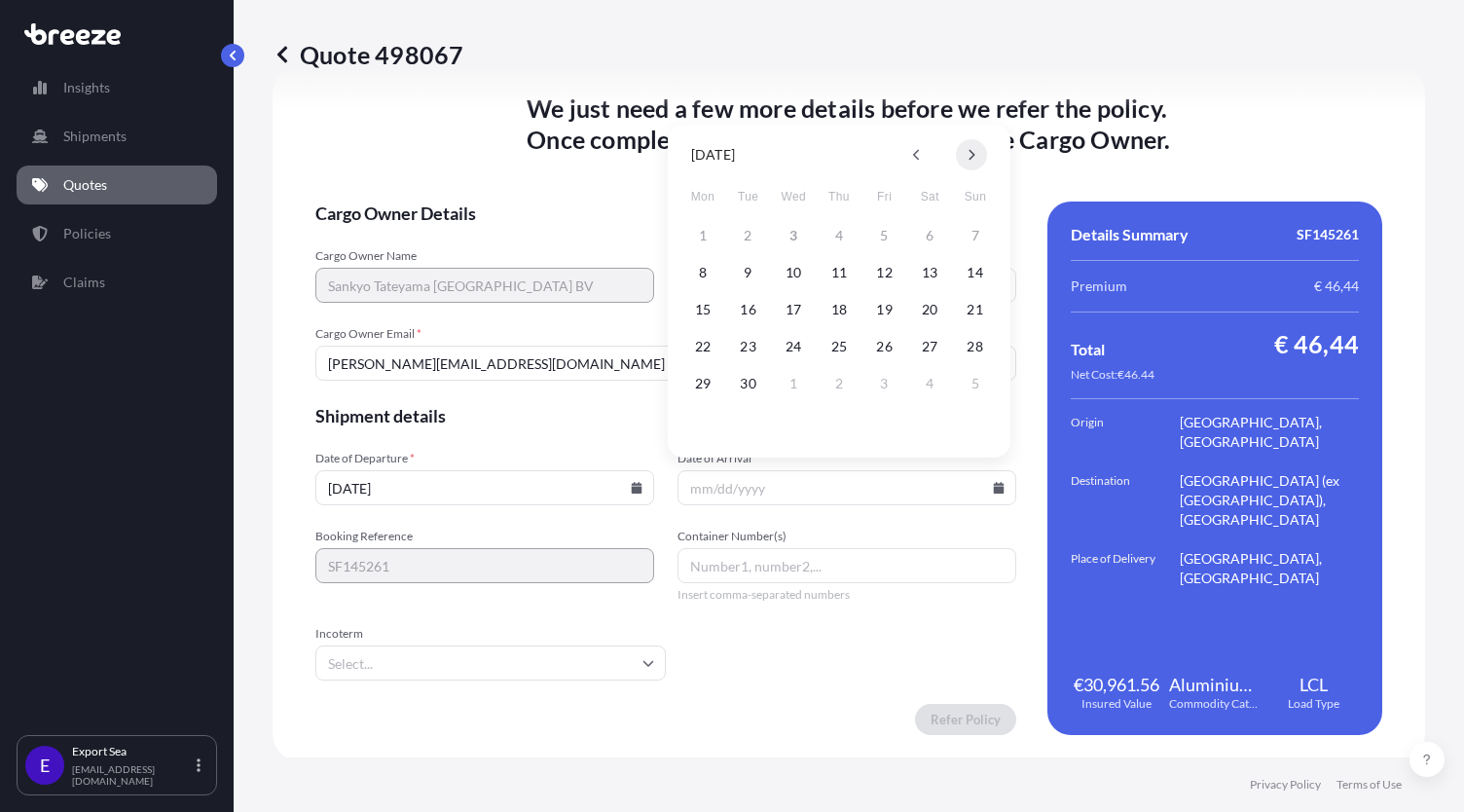
click at [960, 157] on button at bounding box center [972, 155] width 32 height 32
click at [875, 346] on button "24" at bounding box center [885, 347] width 32 height 32
type input "[DATE]"
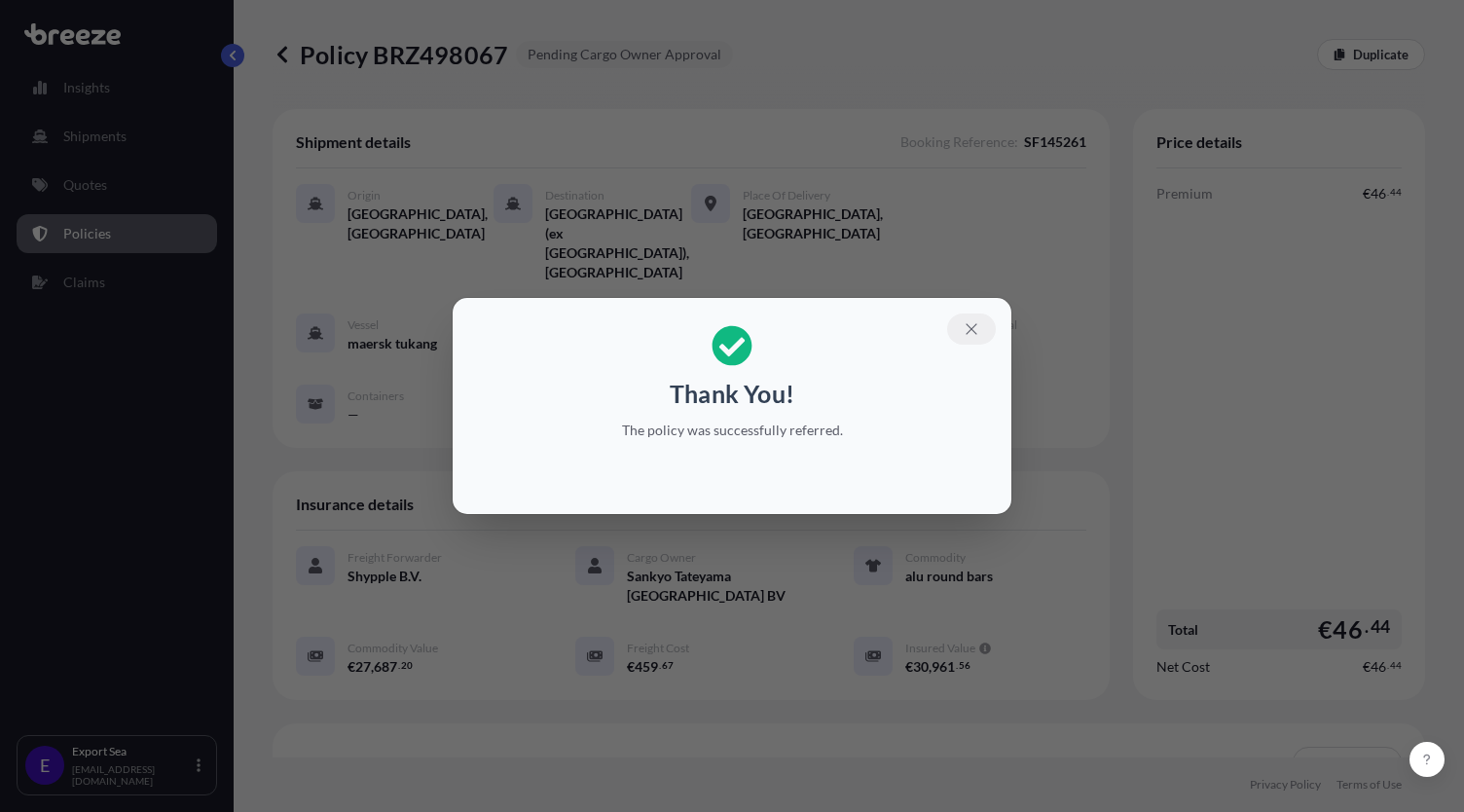
click at [974, 332] on icon "button" at bounding box center [971, 328] width 11 height 11
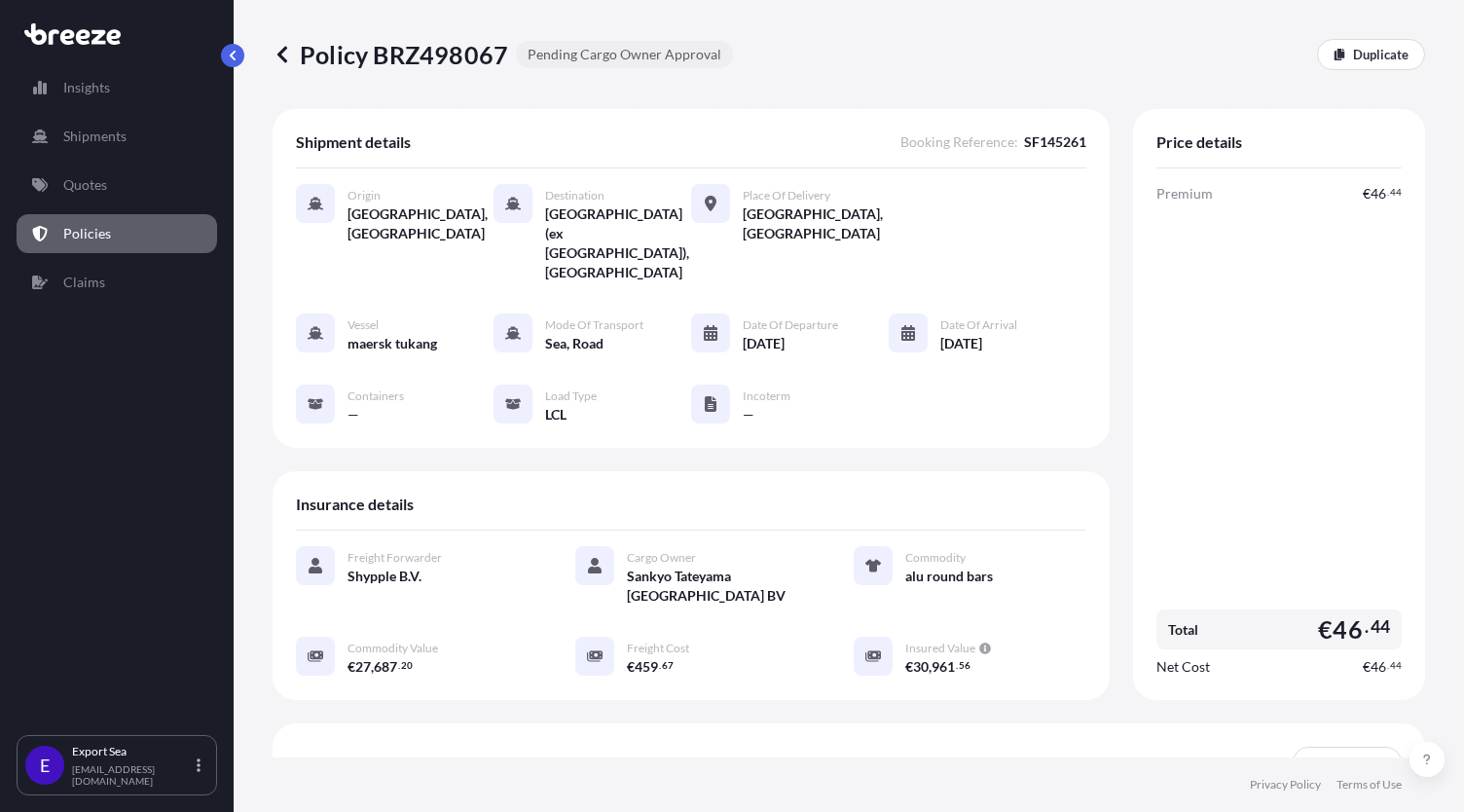
click at [447, 51] on p "Policy BRZ498067" at bounding box center [390, 54] width 236 height 32
copy p "BRZ498067"
